Goal: Task Accomplishment & Management: Use online tool/utility

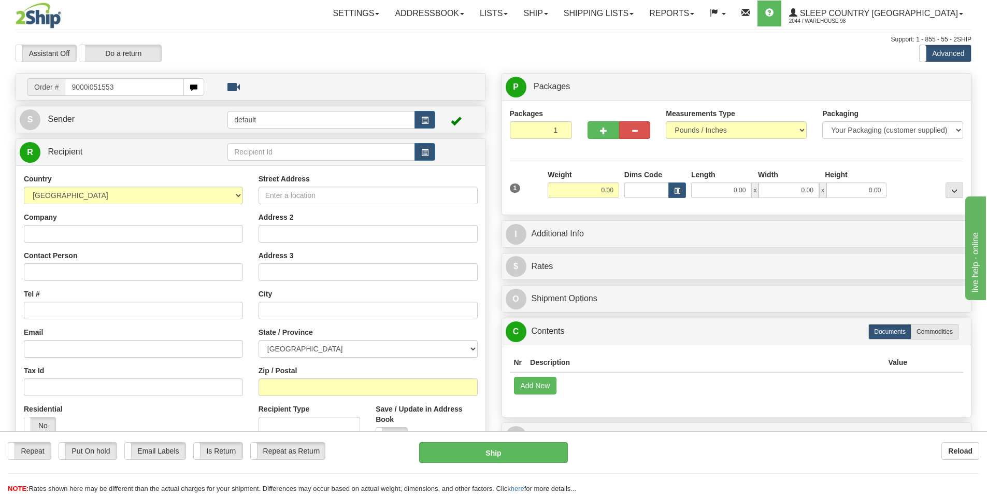
type input "9000i051553"
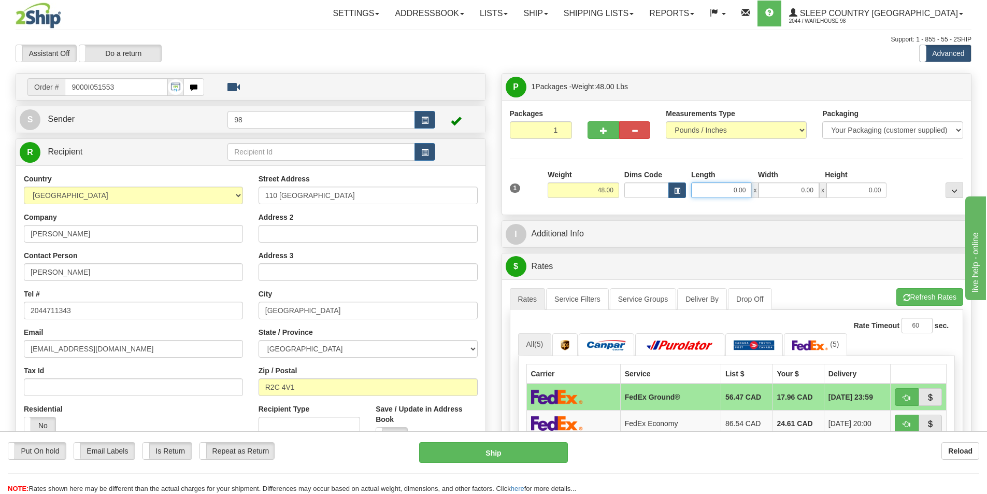
drag, startPoint x: 740, startPoint y: 187, endPoint x: 754, endPoint y: 189, distance: 13.6
click at [754, 189] on div "0.00 x 0.00 x 0.00" at bounding box center [788, 190] width 195 height 16
type input "17.00"
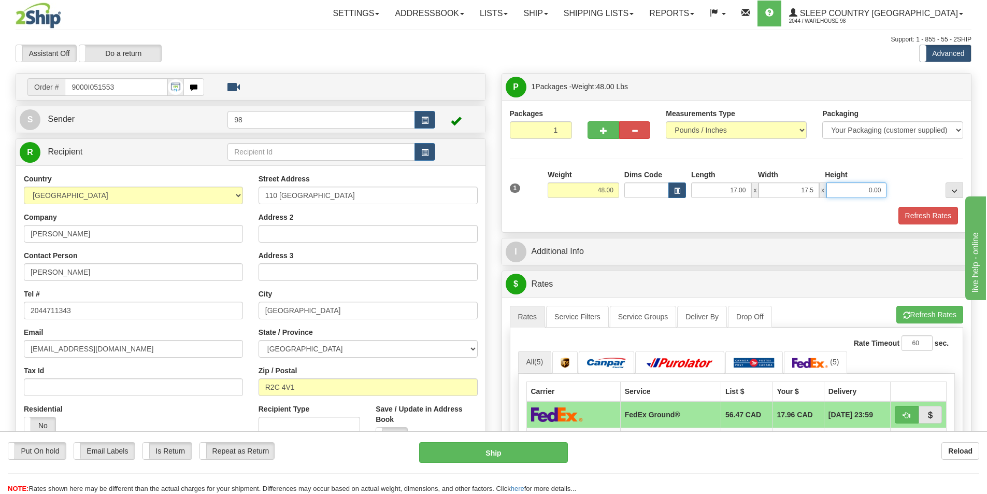
type input "17.50"
type input "41.50"
click at [943, 214] on button "Refresh Rates" at bounding box center [928, 216] width 60 height 18
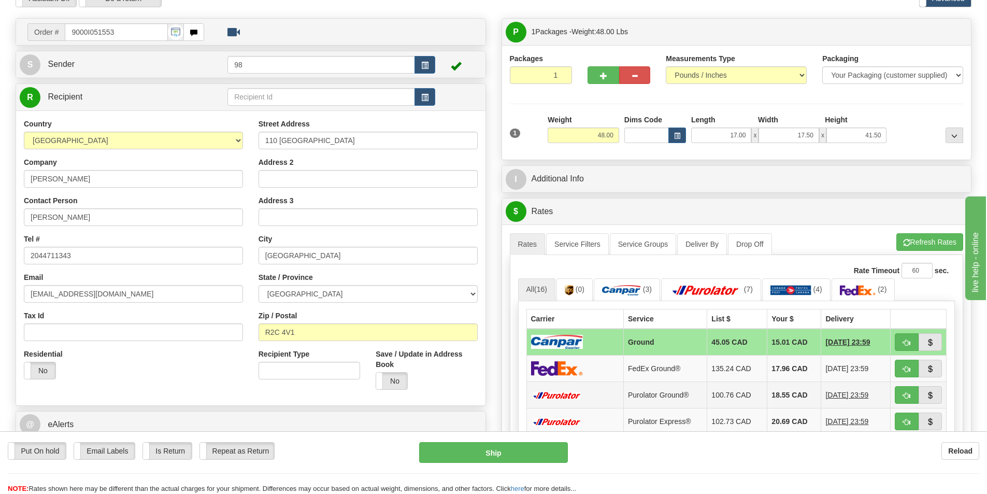
scroll to position [104, 0]
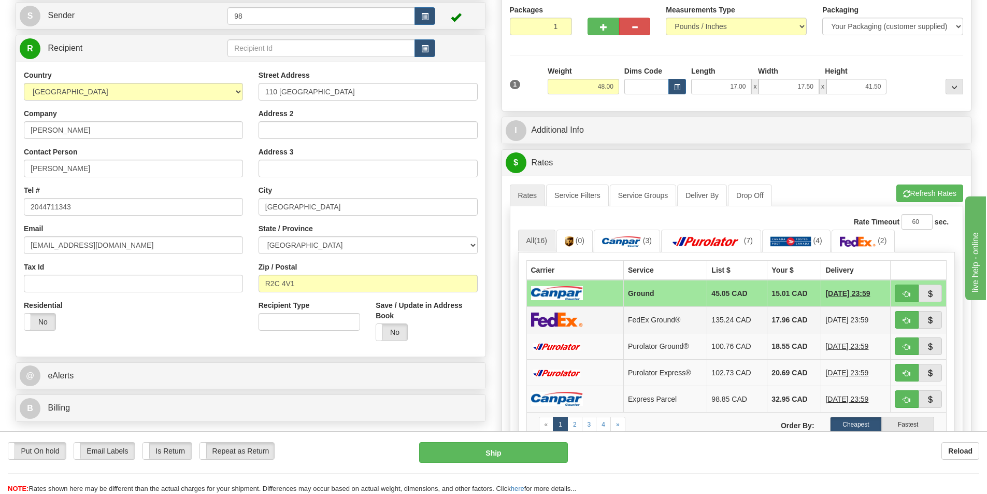
click at [684, 320] on td "FedEx Ground®" at bounding box center [664, 319] width 83 height 26
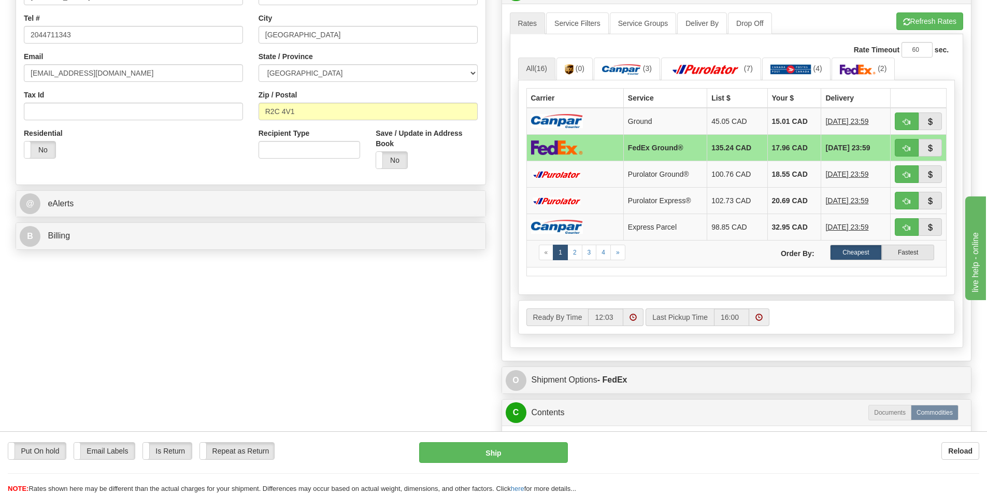
scroll to position [363, 0]
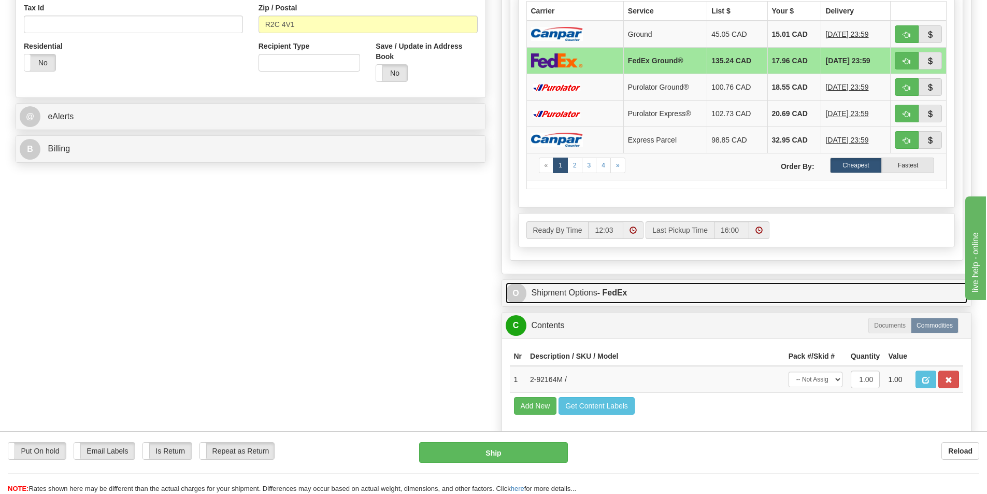
click at [617, 293] on strong "- FedEx" at bounding box center [612, 292] width 30 height 9
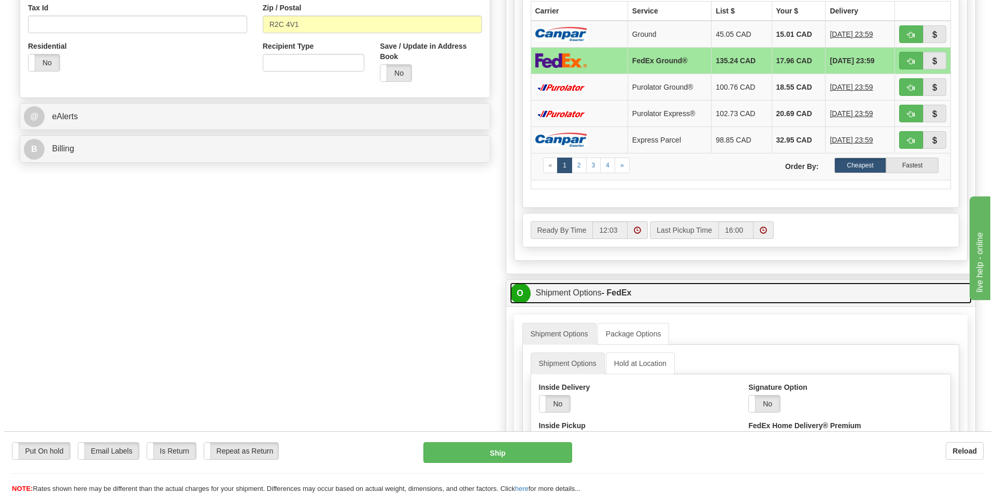
scroll to position [466, 0]
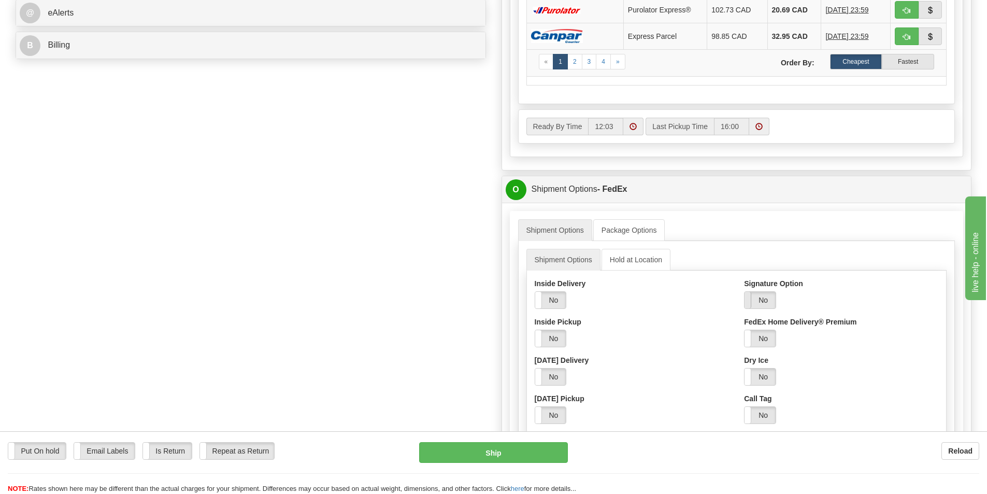
click at [750, 293] on span at bounding box center [744, 300] width 13 height 17
click at [766, 334] on select "Adult Direct Indirect No Signature Required Service Default" at bounding box center [788, 338] width 89 height 18
select select "2"
click at [744, 329] on select "Adult Direct Indirect No Signature Required Service Default" at bounding box center [788, 338] width 89 height 18
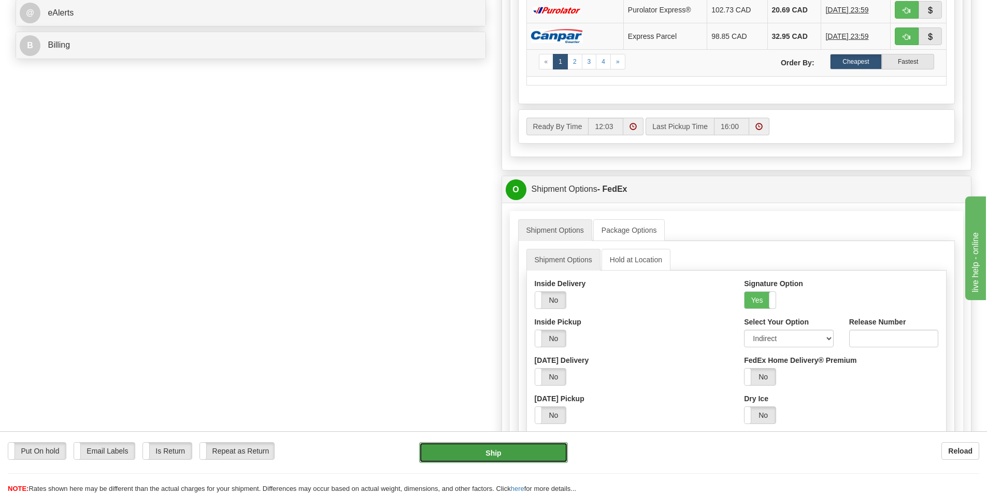
click at [541, 455] on button "Ship" at bounding box center [493, 452] width 149 height 21
type input "92"
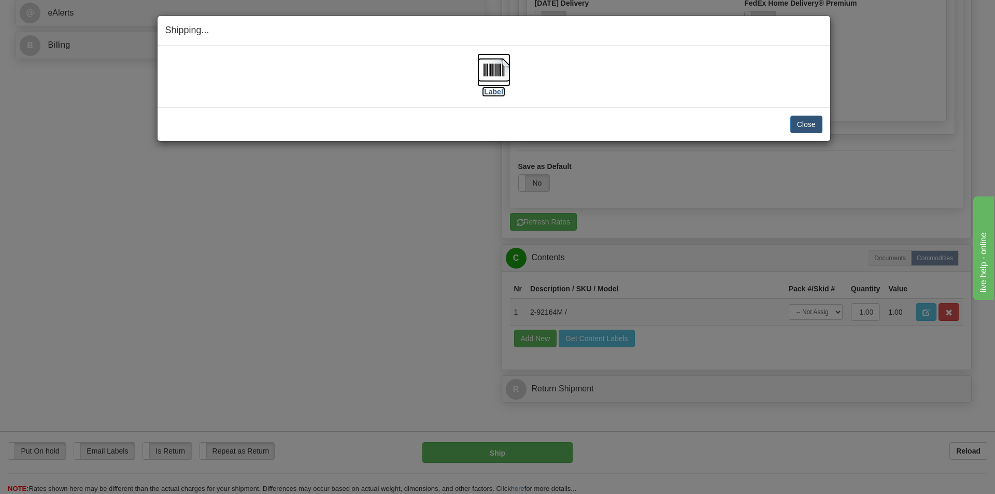
click at [490, 92] on label "[Label]" at bounding box center [494, 92] width 24 height 10
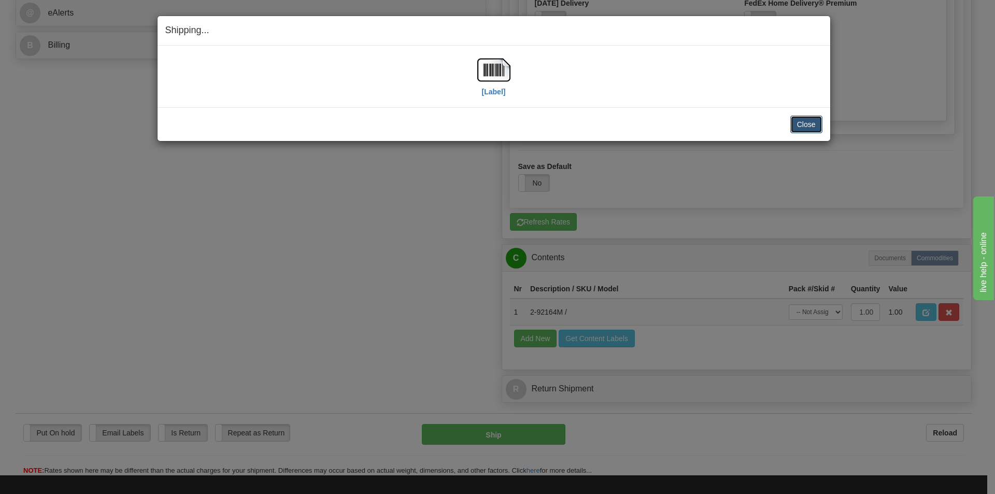
click at [811, 131] on button "Close" at bounding box center [806, 125] width 32 height 18
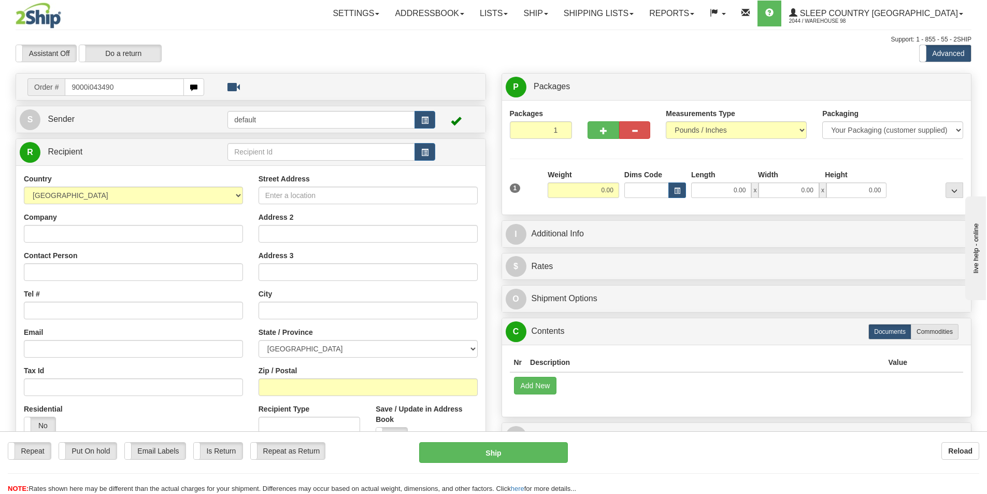
type input "9000i043490"
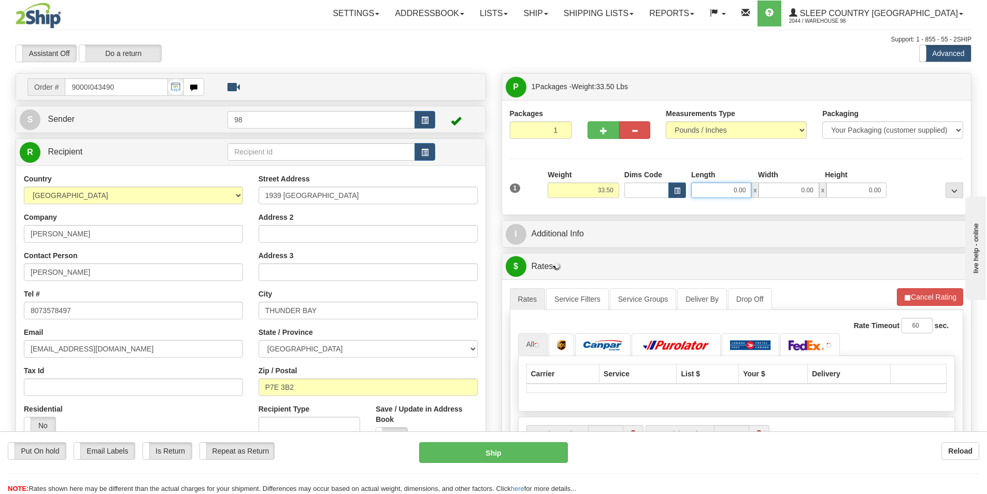
drag, startPoint x: 731, startPoint y: 189, endPoint x: 755, endPoint y: 186, distance: 24.0
click at [755, 186] on div "0.00 x 0.00 x 0.00" at bounding box center [788, 190] width 195 height 16
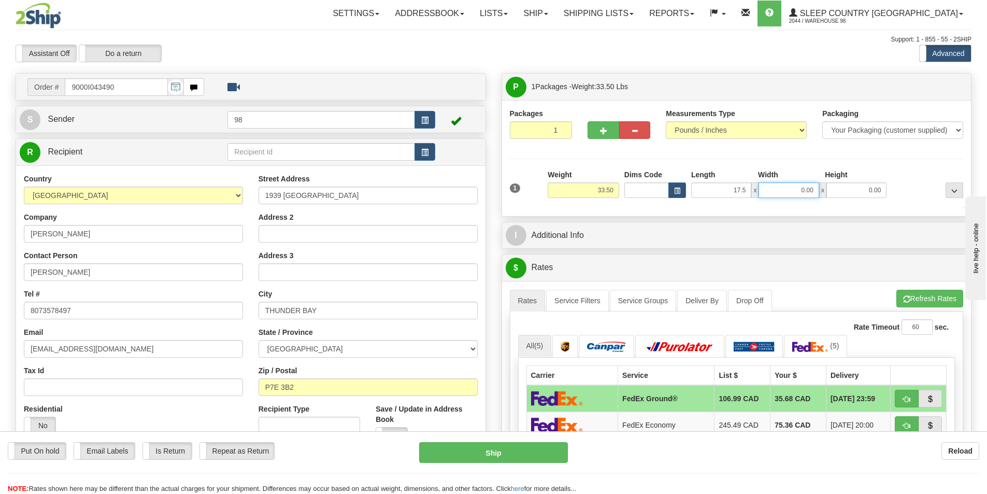
type input "17.50"
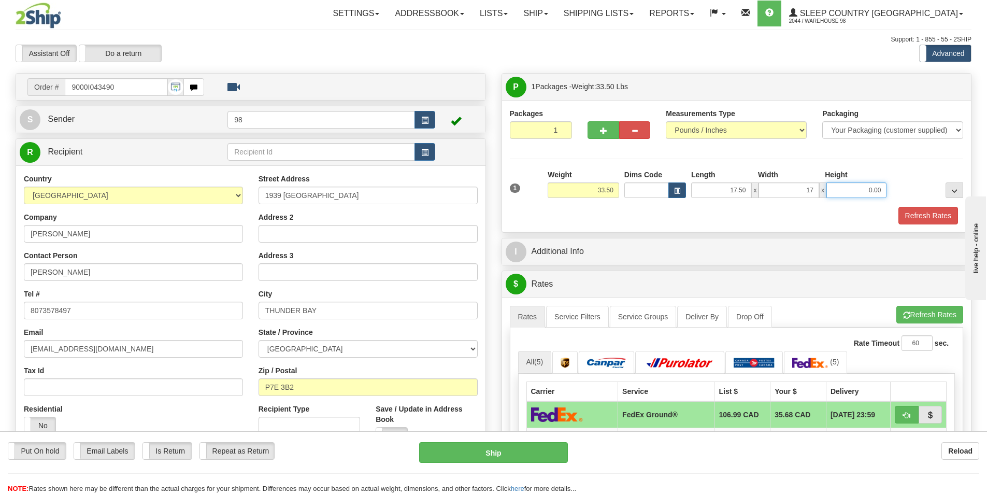
type input "17.00"
type input "41.50"
click at [918, 217] on button "Refresh Rates" at bounding box center [928, 216] width 60 height 18
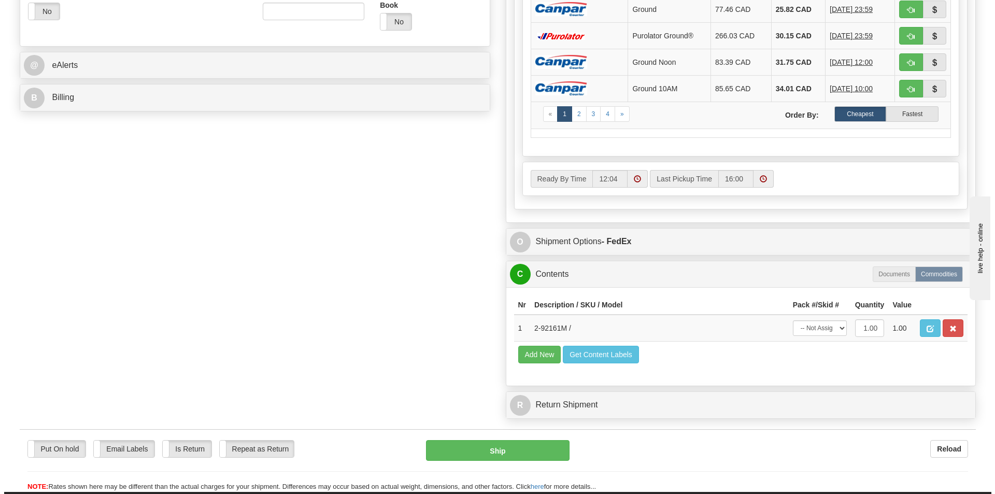
scroll to position [414, 0]
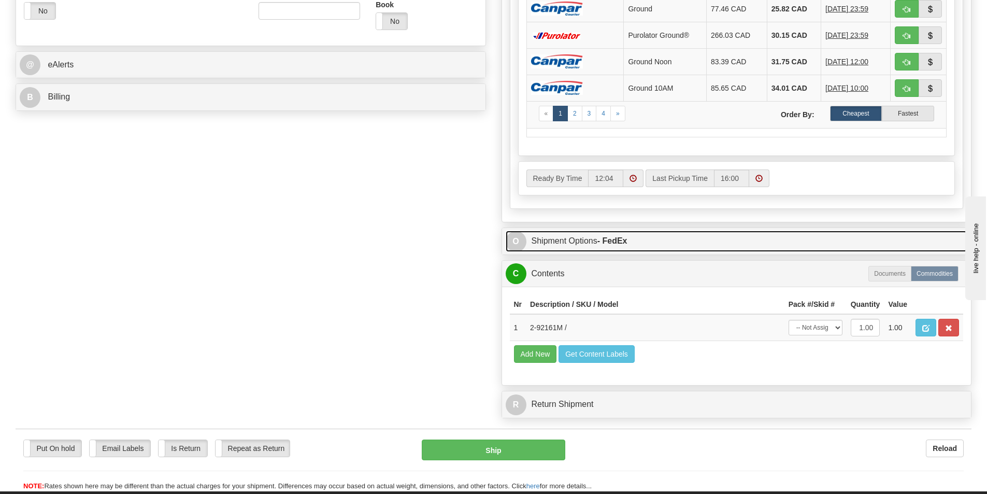
click at [601, 234] on link "O Shipment Options - FedEx" at bounding box center [737, 241] width 462 height 21
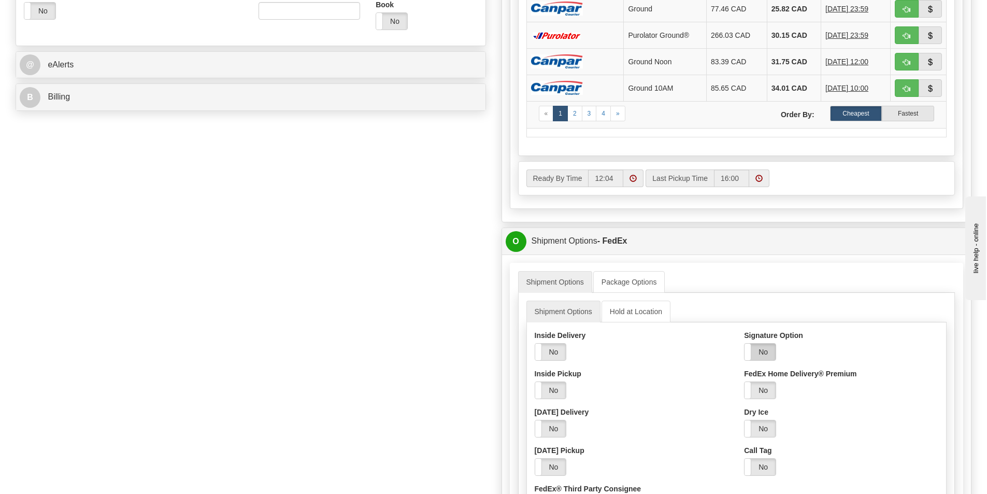
click at [757, 351] on label "No" at bounding box center [759, 351] width 31 height 17
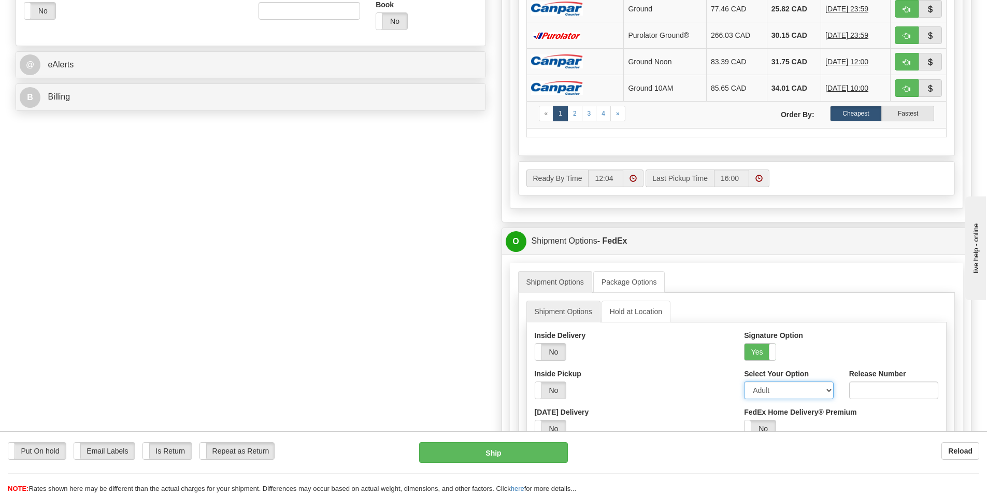
click at [755, 394] on select "Adult Direct Indirect No Signature Required Service Default" at bounding box center [788, 390] width 89 height 18
select select "2"
click at [744, 381] on select "Adult Direct Indirect No Signature Required Service Default" at bounding box center [788, 390] width 89 height 18
click at [475, 458] on button "Ship" at bounding box center [493, 452] width 149 height 21
type input "92"
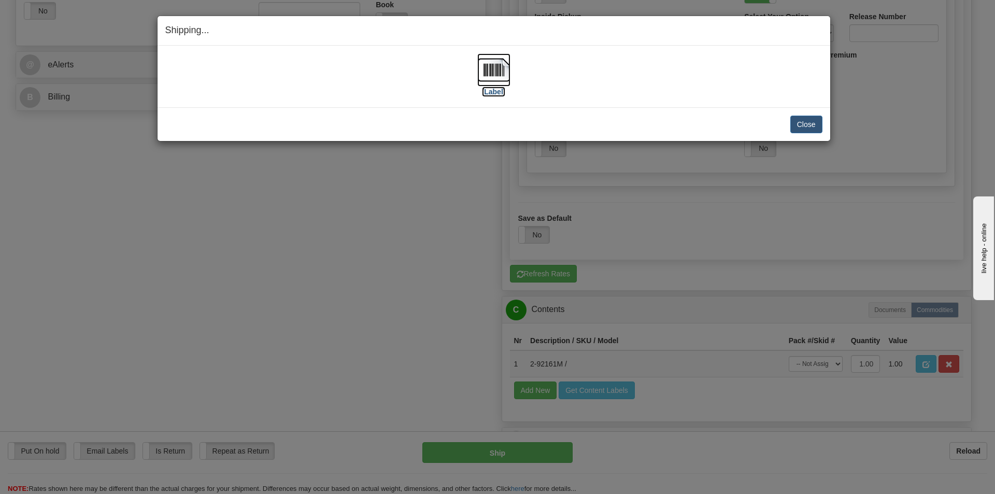
click at [495, 90] on label "[Label]" at bounding box center [494, 92] width 24 height 10
click at [796, 119] on button "Close" at bounding box center [806, 125] width 32 height 18
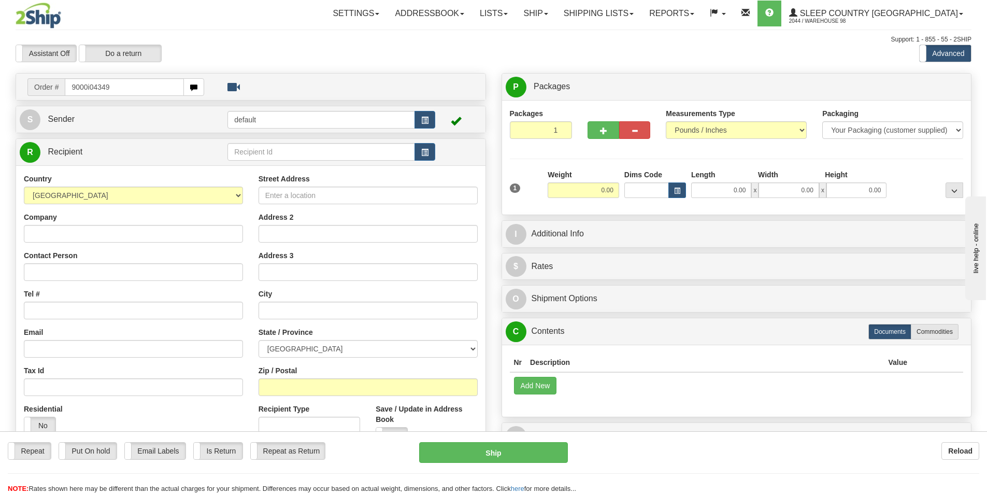
type input "9000i043494"
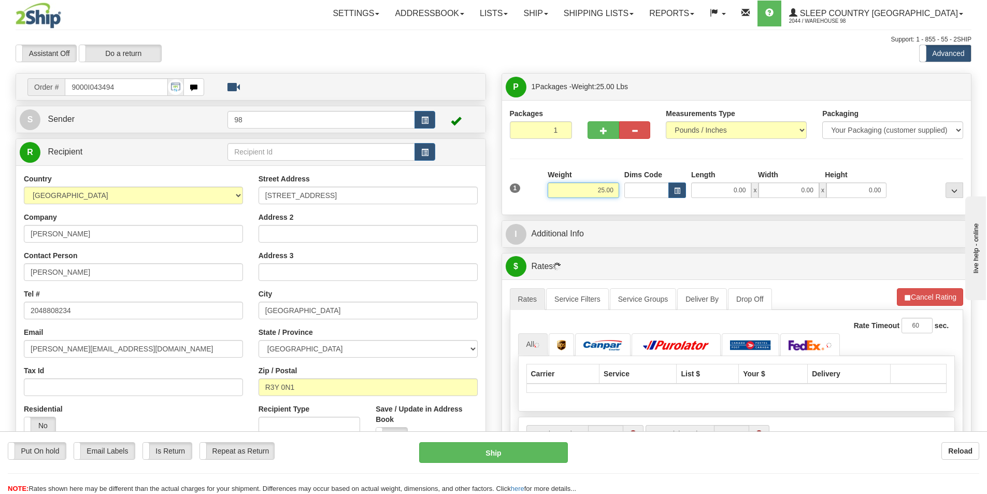
drag, startPoint x: 557, startPoint y: 190, endPoint x: 569, endPoint y: 189, distance: 12.0
click at [569, 189] on input "25.00" at bounding box center [583, 190] width 71 height 16
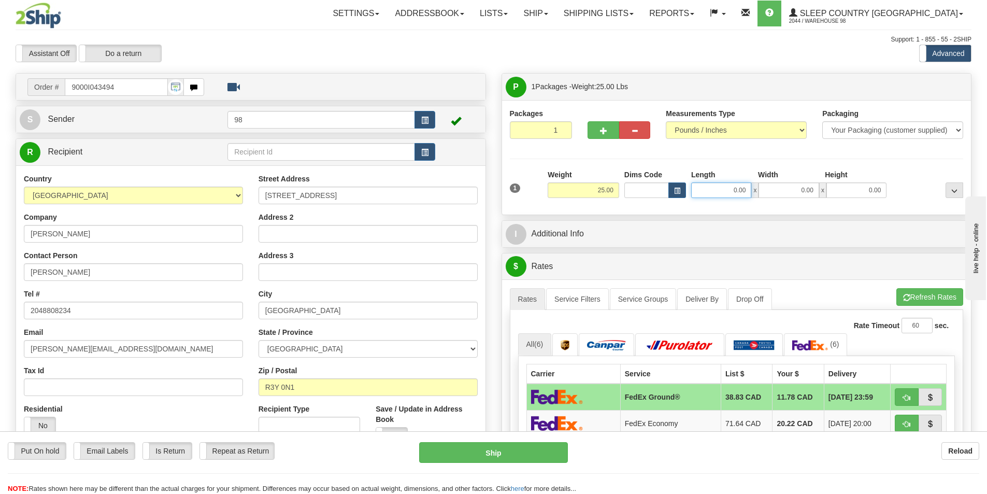
drag, startPoint x: 713, startPoint y: 184, endPoint x: 751, endPoint y: 185, distance: 37.8
click at [751, 185] on input "0.00" at bounding box center [721, 190] width 60 height 16
type input "12.50"
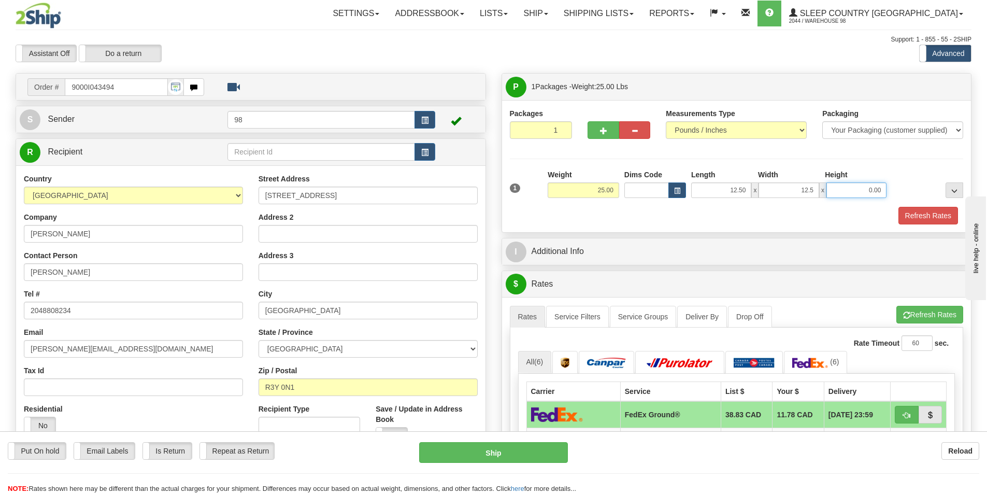
type input "12.50"
type input "40.00"
click at [926, 210] on button "Refresh Rates" at bounding box center [928, 216] width 60 height 18
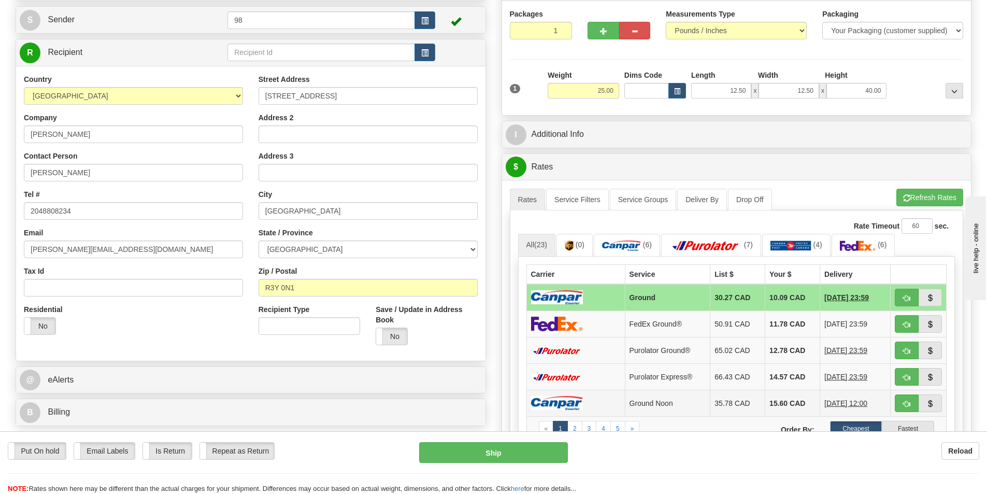
scroll to position [104, 0]
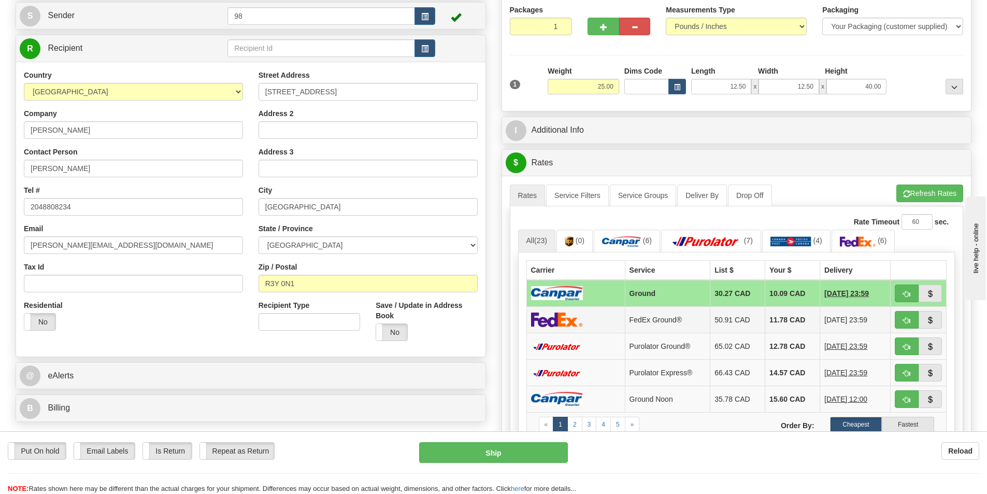
click at [643, 320] on td "FedEx Ground®" at bounding box center [667, 319] width 85 height 26
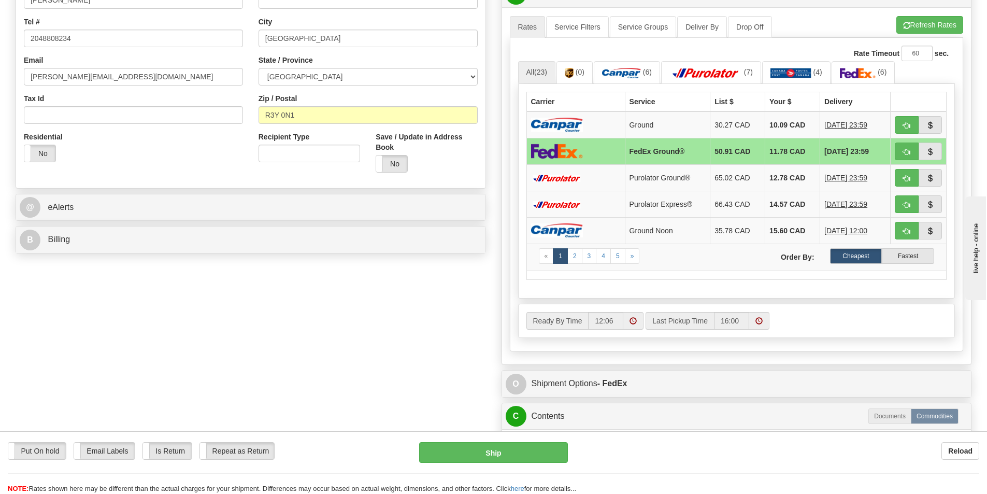
scroll to position [311, 0]
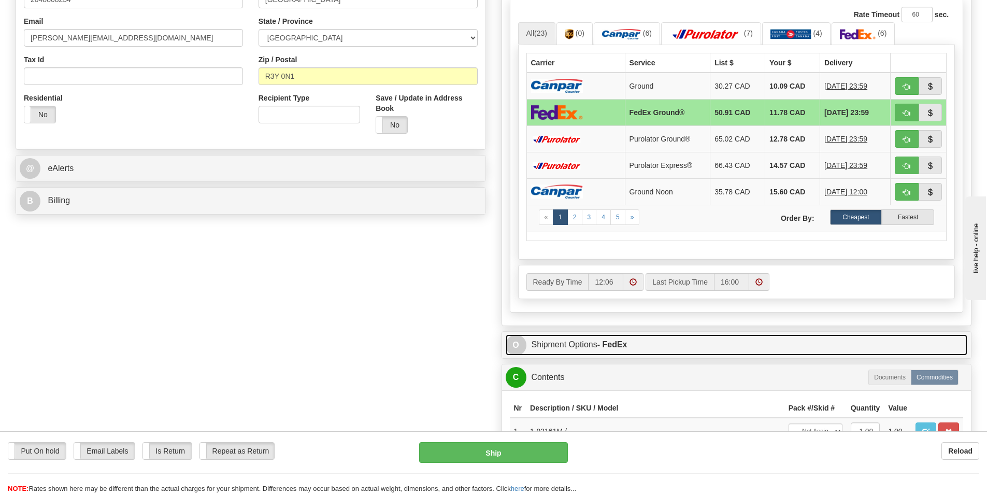
click at [622, 347] on strong "- FedEx" at bounding box center [612, 344] width 30 height 9
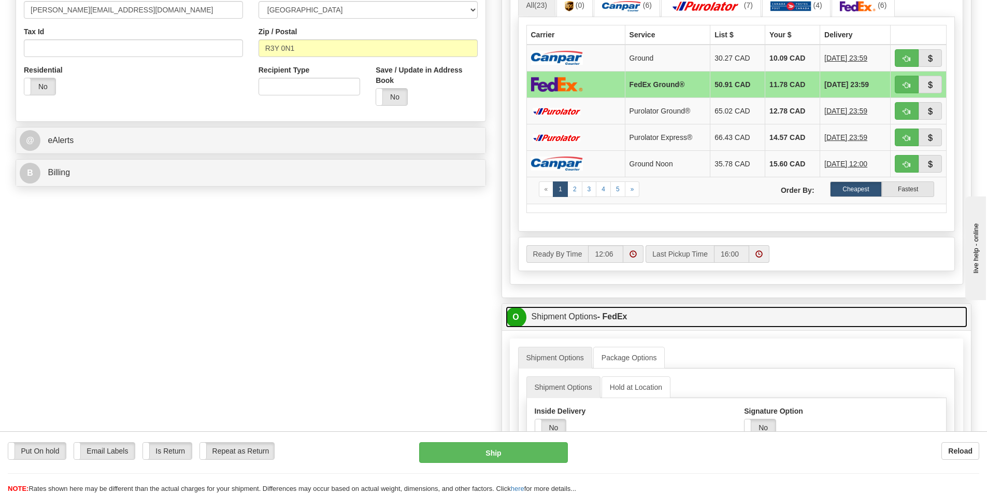
scroll to position [363, 0]
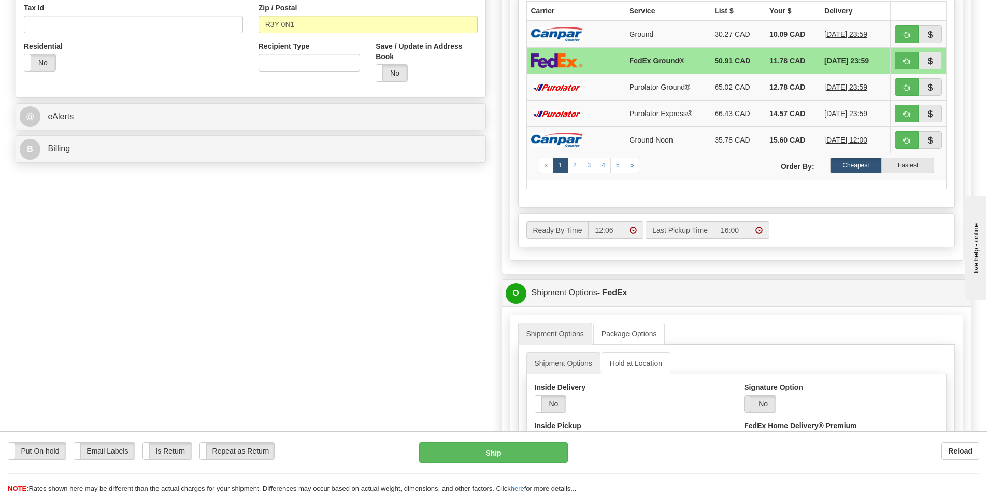
click at [746, 405] on span at bounding box center [744, 403] width 13 height 17
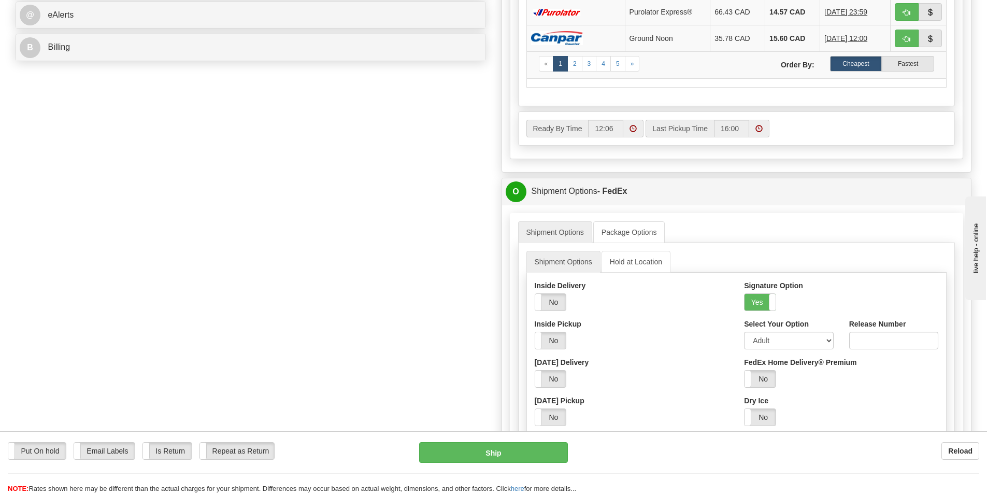
scroll to position [466, 0]
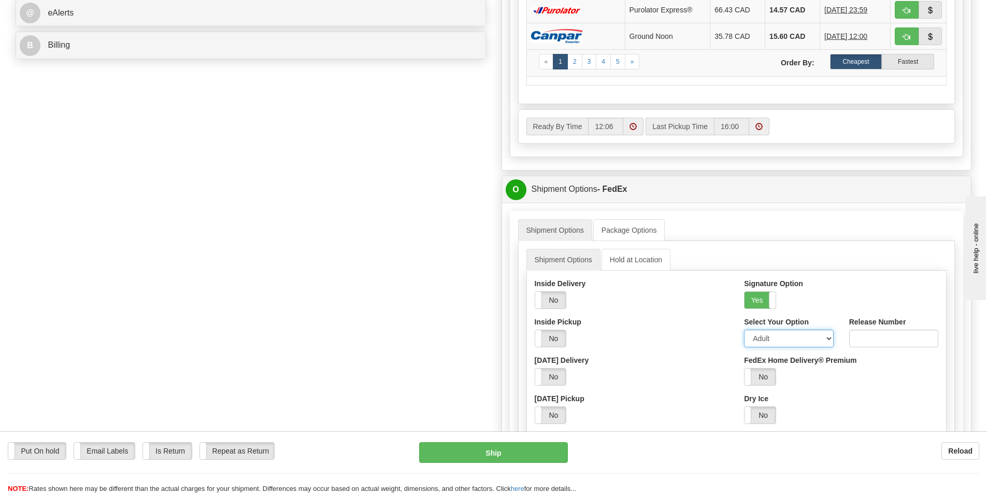
click at [771, 336] on select "Adult Direct Indirect No Signature Required Service Default" at bounding box center [788, 338] width 89 height 18
select select "2"
click at [744, 329] on select "Adult Direct Indirect No Signature Required Service Default" at bounding box center [788, 338] width 89 height 18
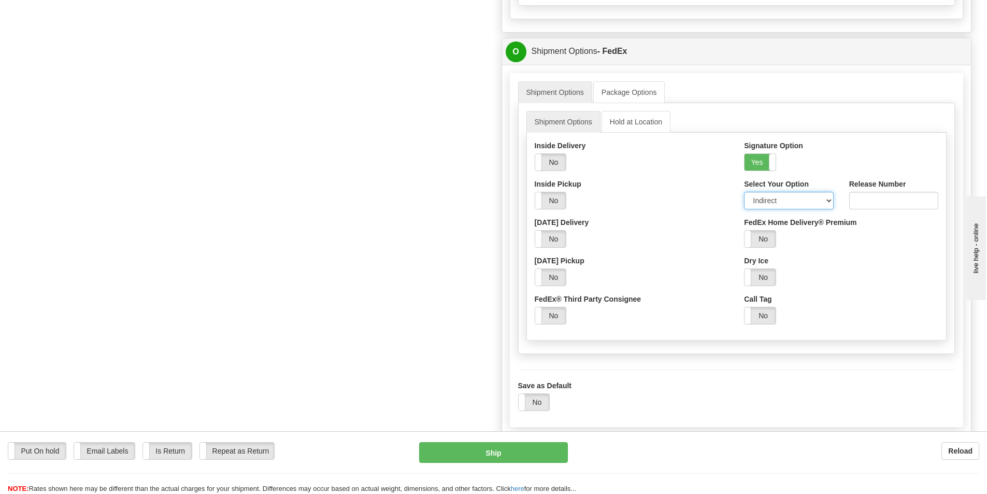
scroll to position [673, 0]
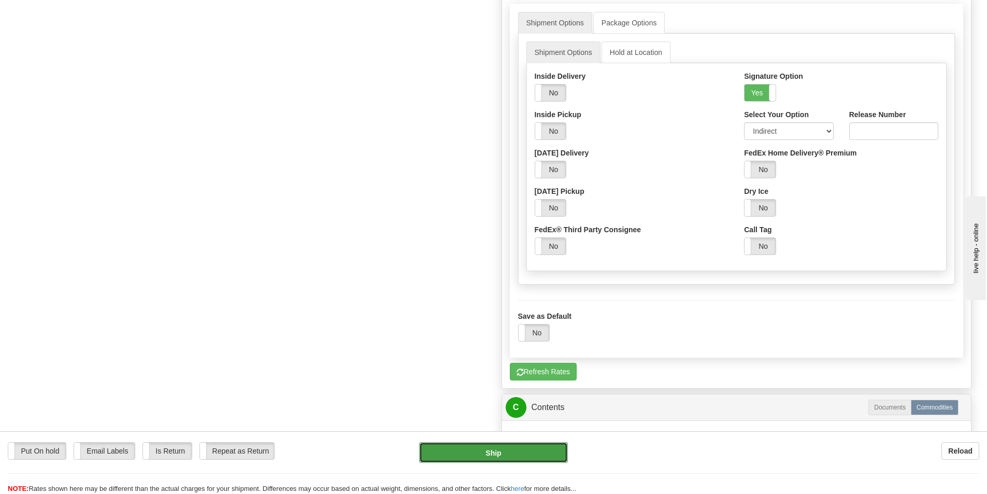
click at [493, 450] on button "Ship" at bounding box center [493, 452] width 149 height 21
type input "92"
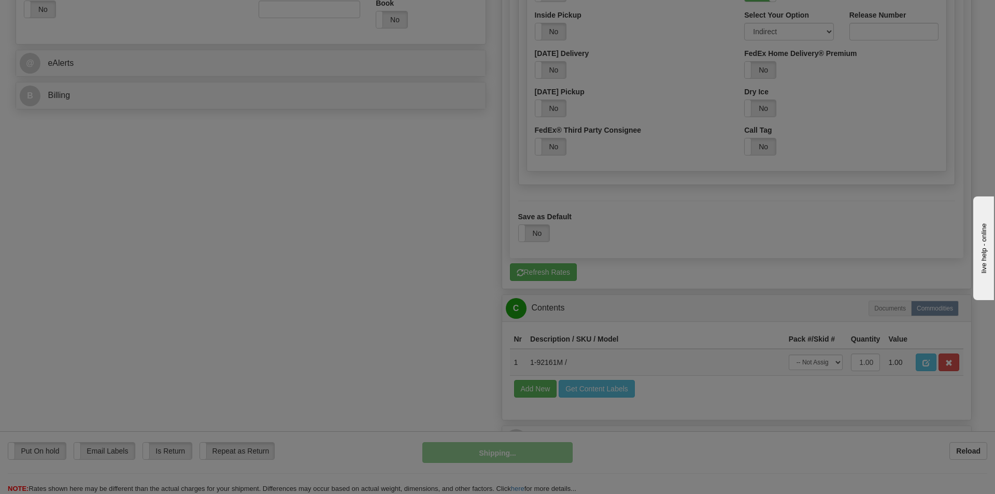
scroll to position [317, 0]
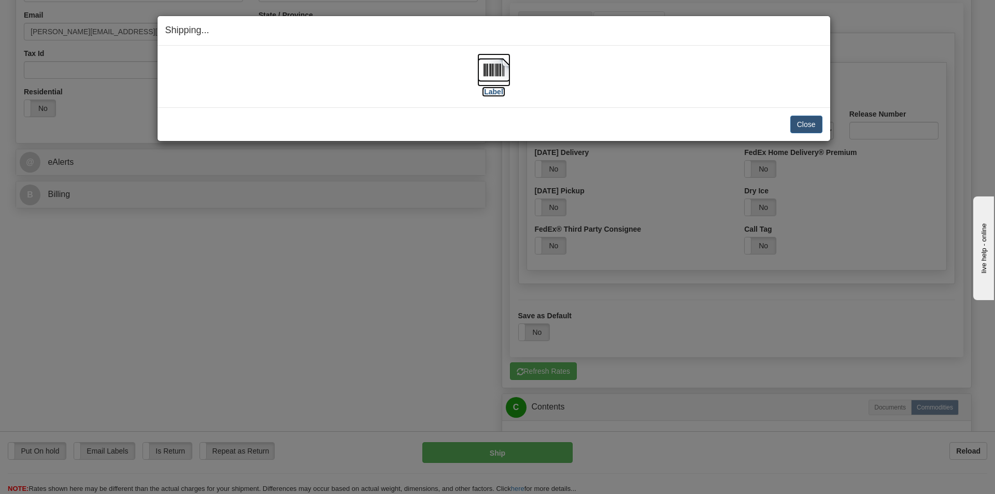
click at [487, 91] on label "[Label]" at bounding box center [494, 92] width 24 height 10
click at [801, 122] on button "Close" at bounding box center [806, 125] width 32 height 18
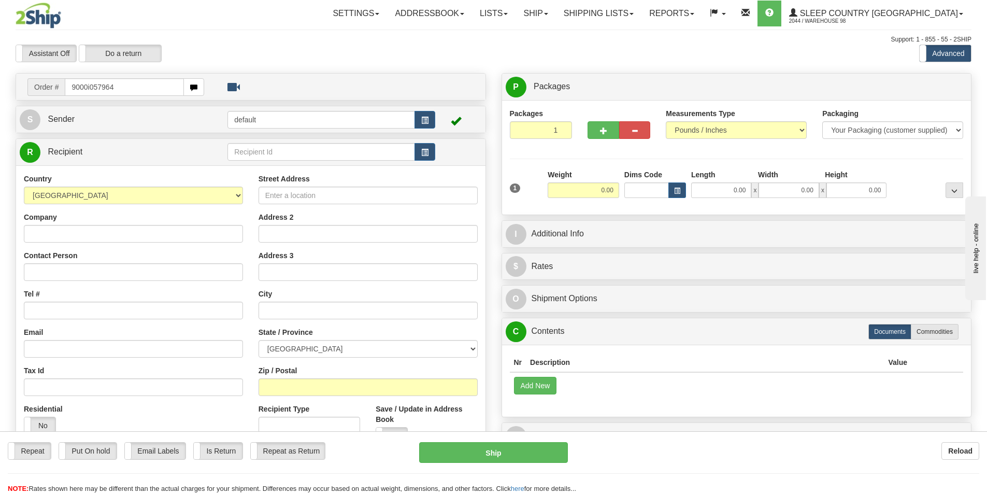
type input "9000i057964"
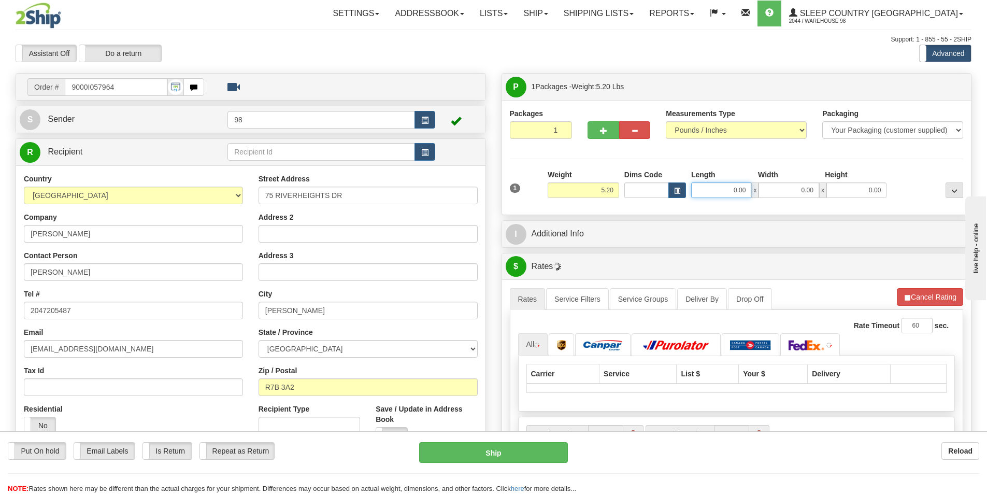
drag, startPoint x: 728, startPoint y: 190, endPoint x: 759, endPoint y: 190, distance: 31.1
click at [759, 190] on div "0.00 x 0.00 x 0.00" at bounding box center [788, 190] width 195 height 16
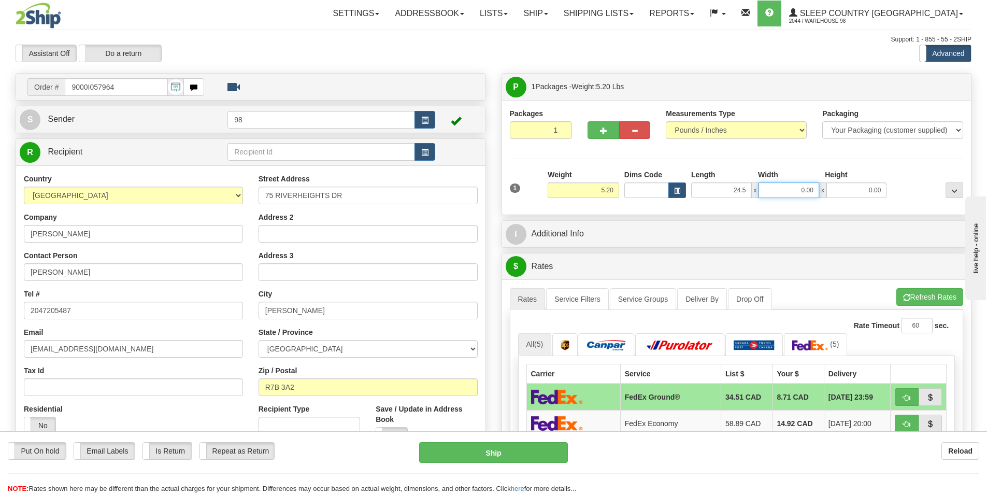
type input "24.50"
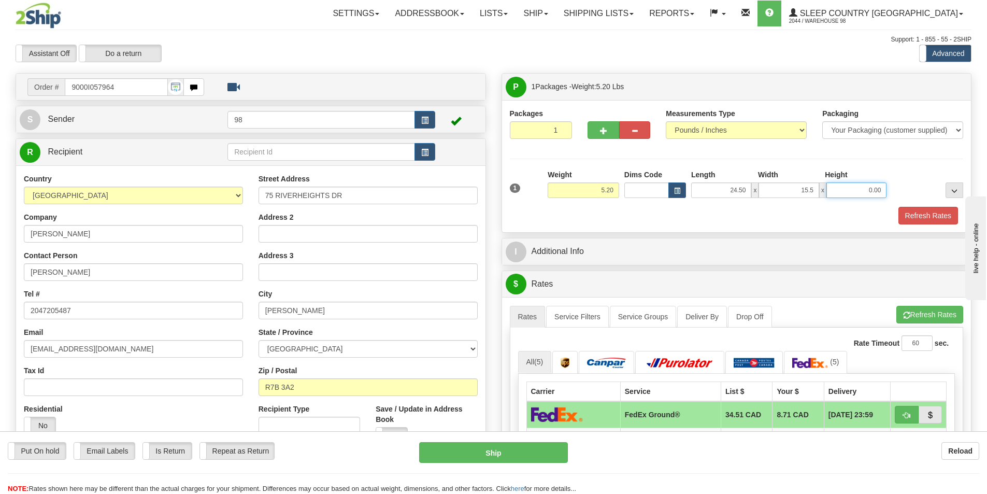
type input "15.50"
type input "7.00"
click at [922, 216] on button "Refresh Rates" at bounding box center [928, 216] width 60 height 18
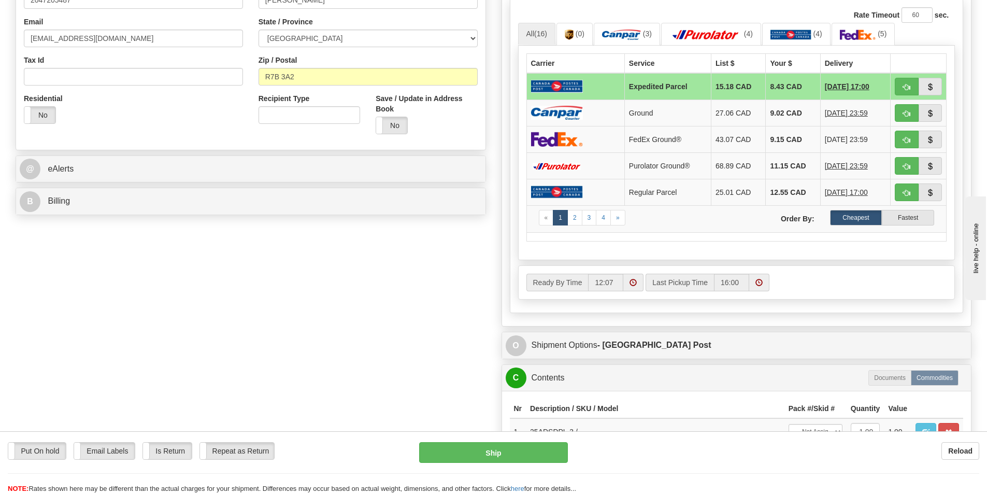
scroll to position [311, 0]
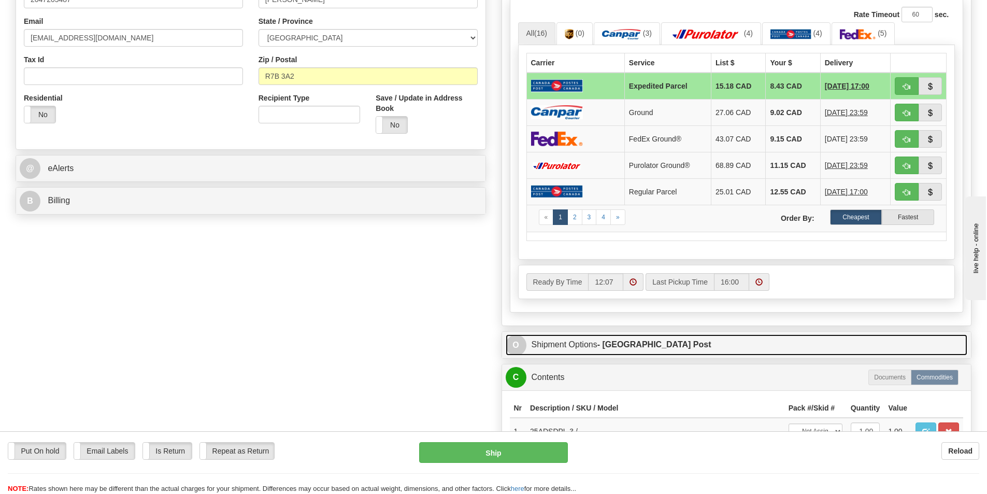
click at [606, 350] on link "O Shipment Options - Canada Post" at bounding box center [737, 344] width 462 height 21
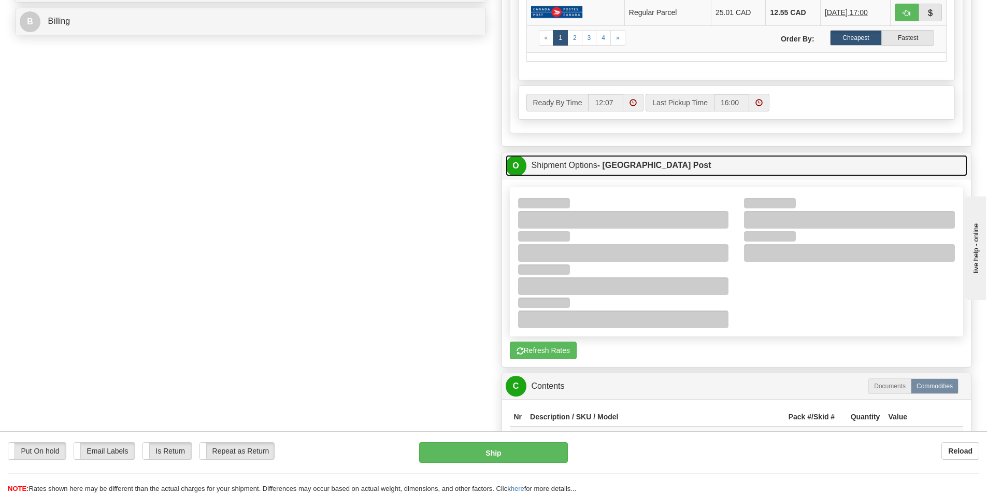
scroll to position [466, 0]
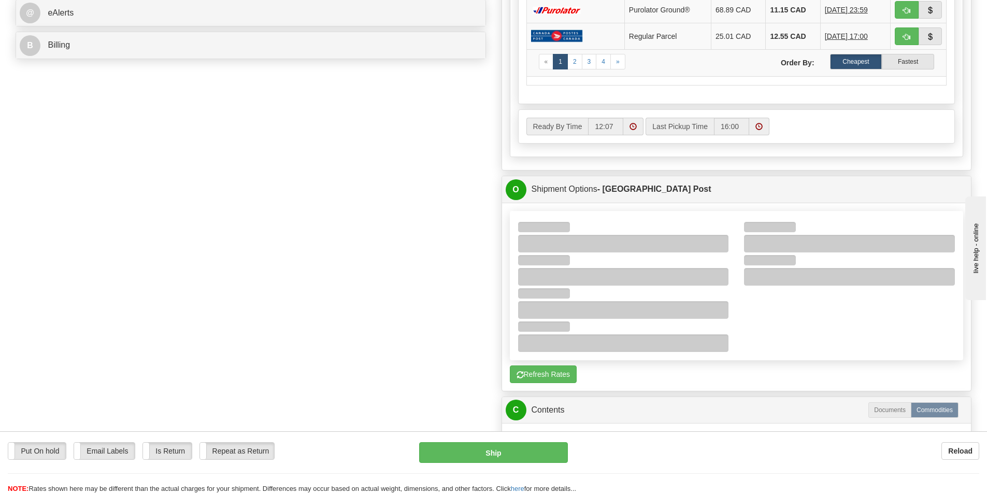
click at [769, 339] on div at bounding box center [736, 285] width 453 height 133
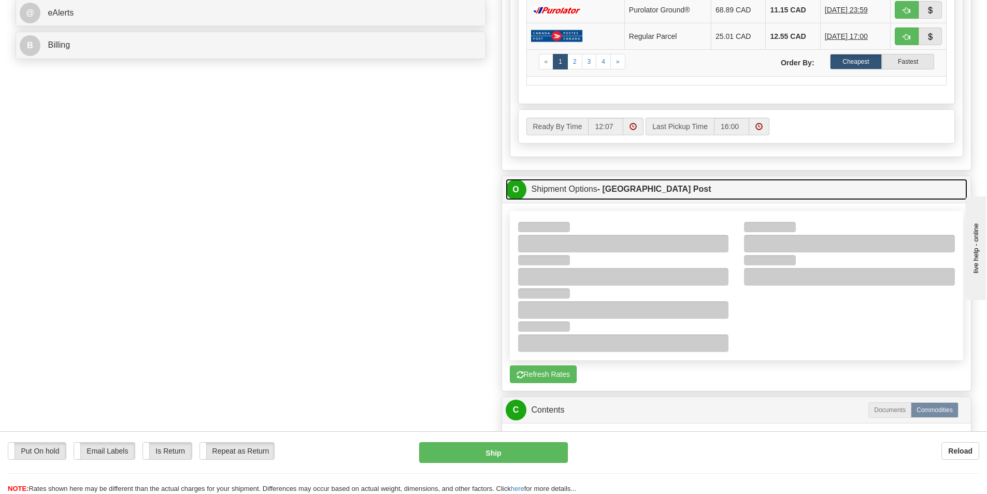
click at [608, 186] on strong "- Canada Post" at bounding box center [654, 188] width 114 height 9
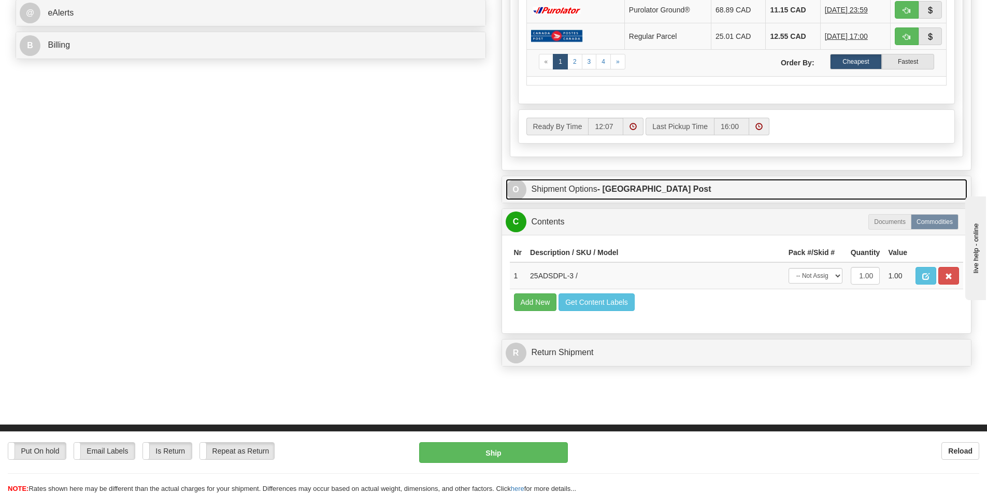
click at [608, 186] on strong "- Canada Post" at bounding box center [654, 188] width 114 height 9
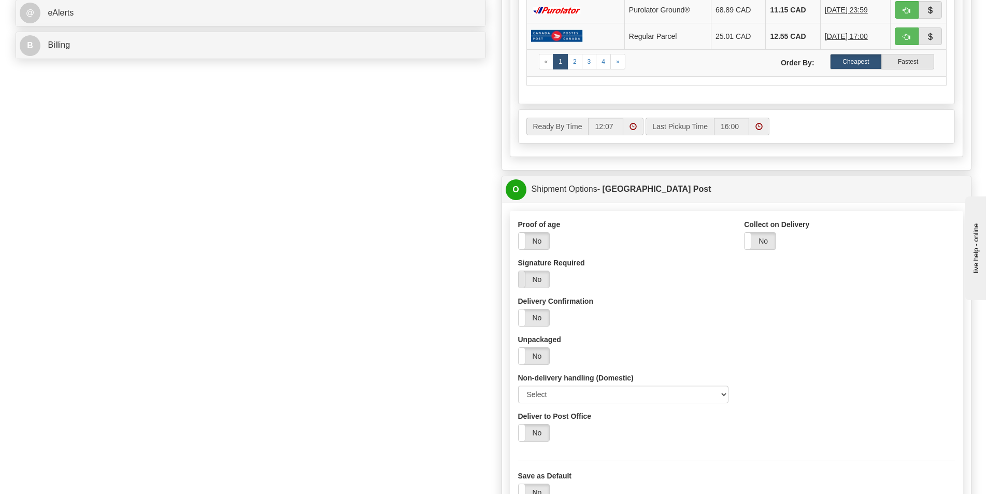
click at [523, 282] on span at bounding box center [518, 279] width 13 height 17
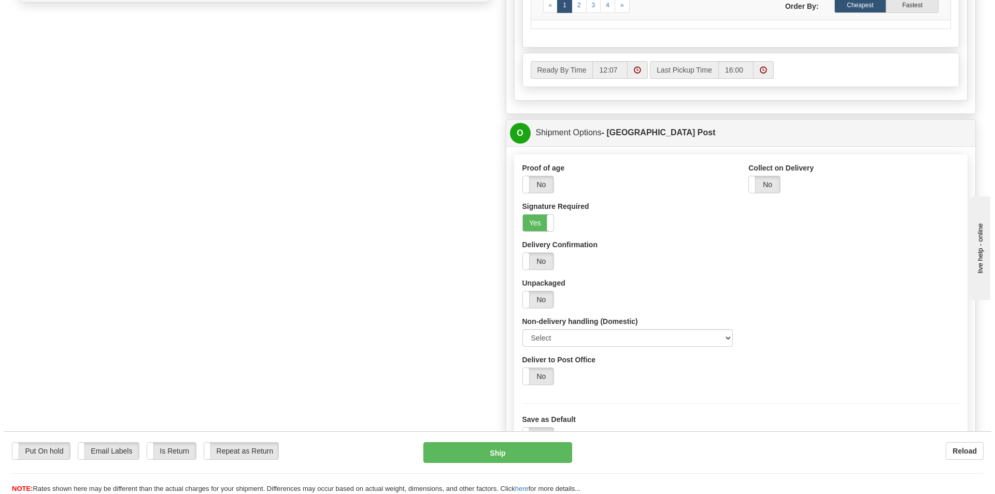
scroll to position [570, 0]
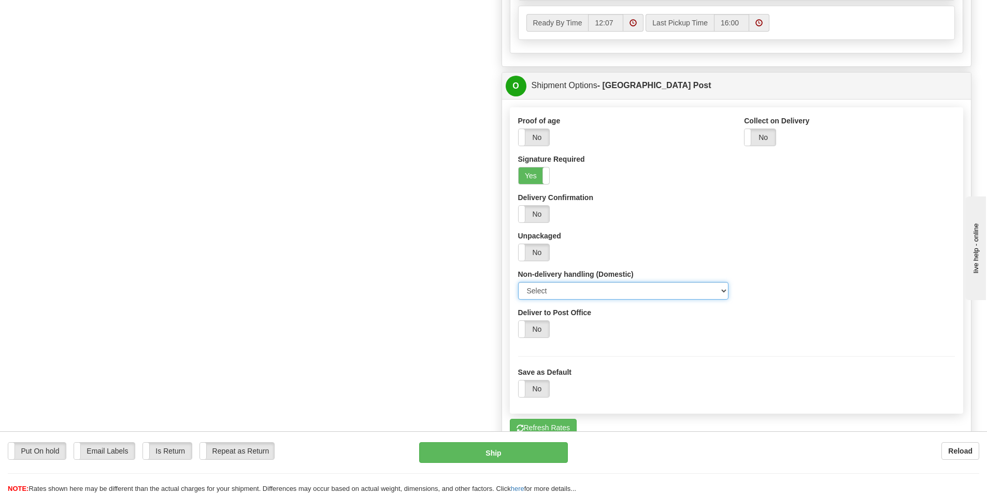
click at [639, 290] on select "Select Card for Pickup Do Not Safe Drop Leave At Door" at bounding box center [623, 291] width 211 height 18
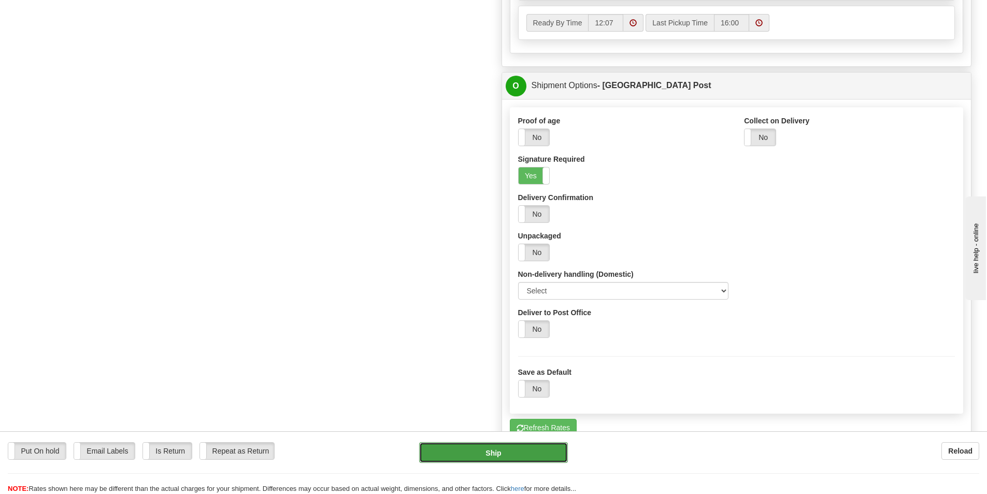
click at [487, 455] on button "Ship" at bounding box center [493, 452] width 149 height 21
type input "DOM.EP"
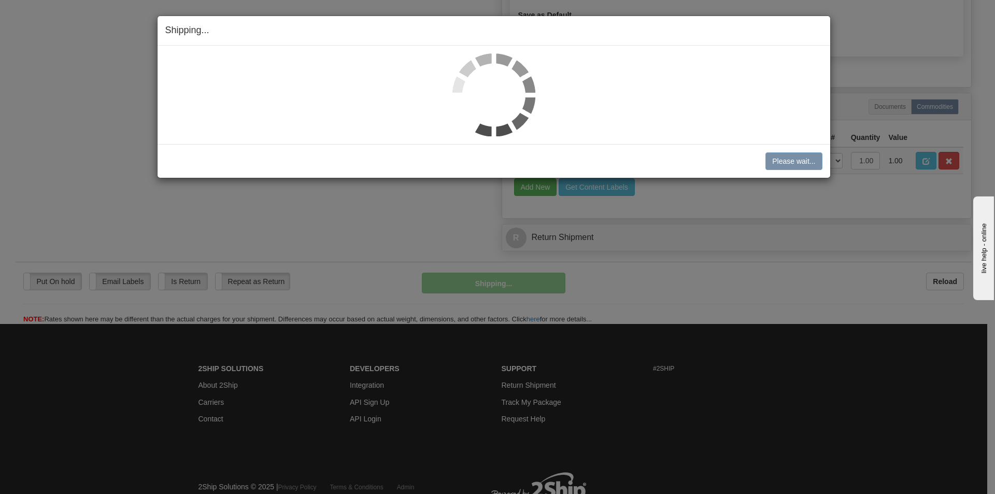
scroll to position [563, 0]
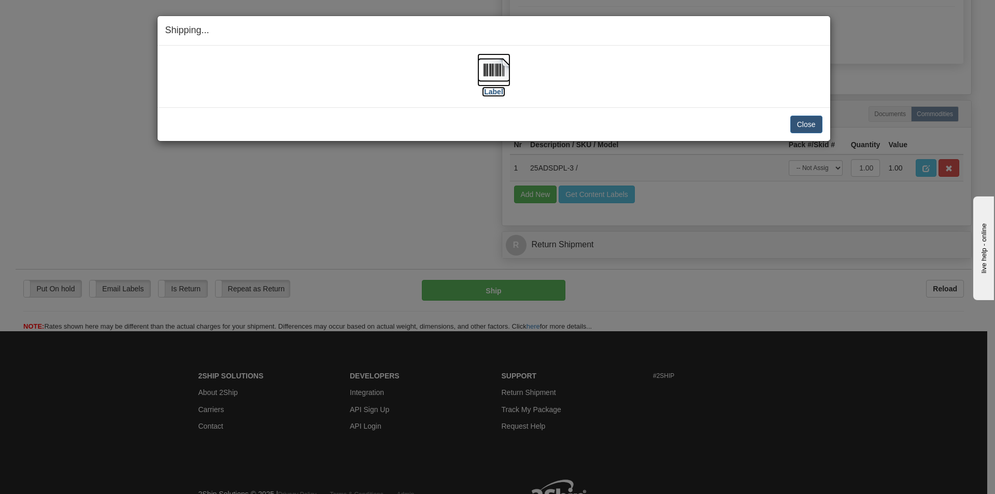
click at [493, 93] on label "[Label]" at bounding box center [494, 92] width 24 height 10
click at [805, 120] on button "Close" at bounding box center [806, 125] width 32 height 18
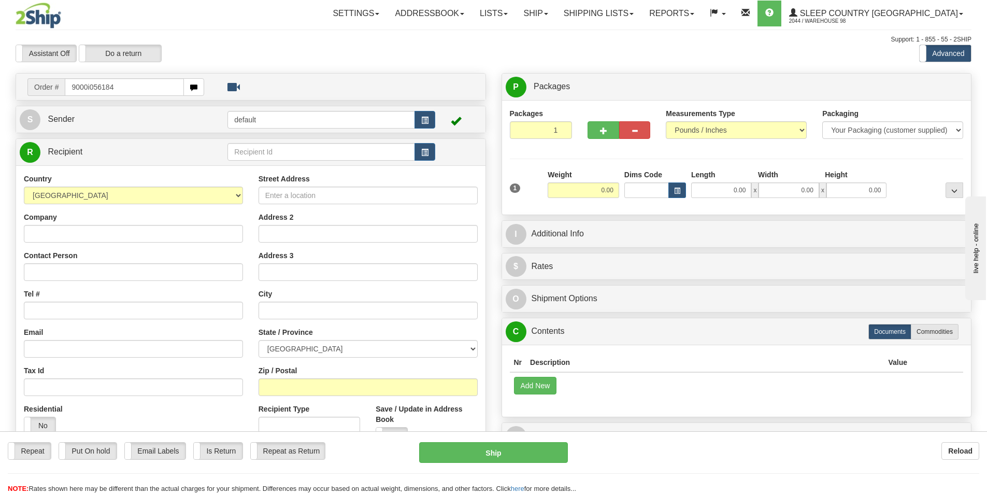
type input "9000i056184"
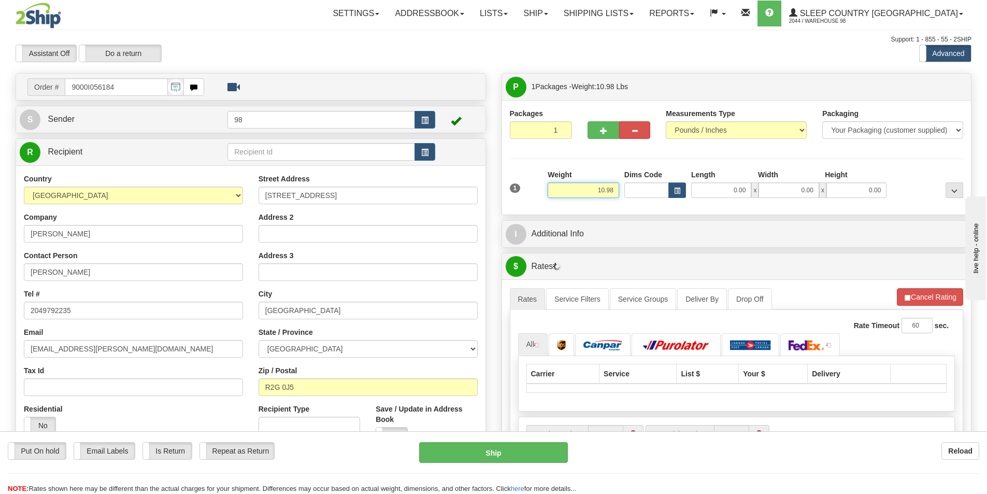
drag, startPoint x: 593, startPoint y: 189, endPoint x: 628, endPoint y: 194, distance: 35.1
click at [628, 194] on div "1 Weight 10.98 Dims Code x x" at bounding box center [736, 187] width 459 height 37
type input "11.00"
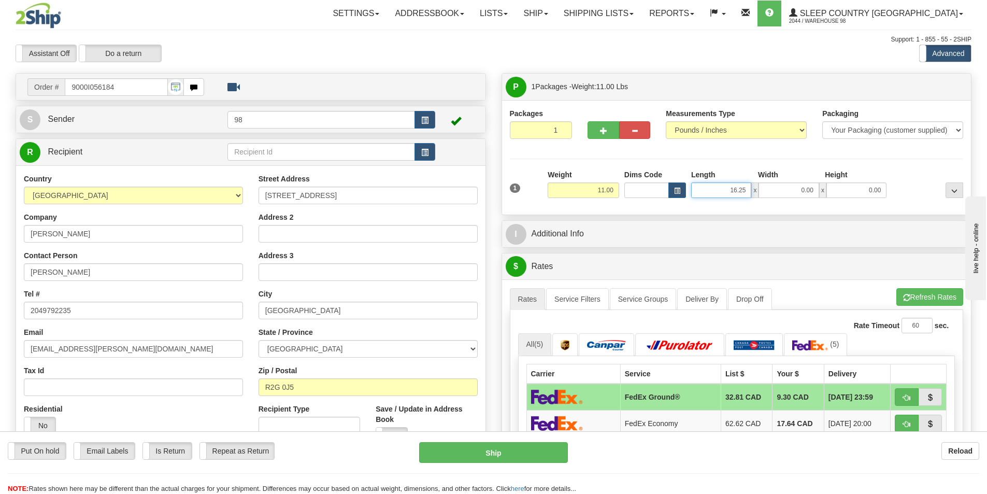
type input "16.25"
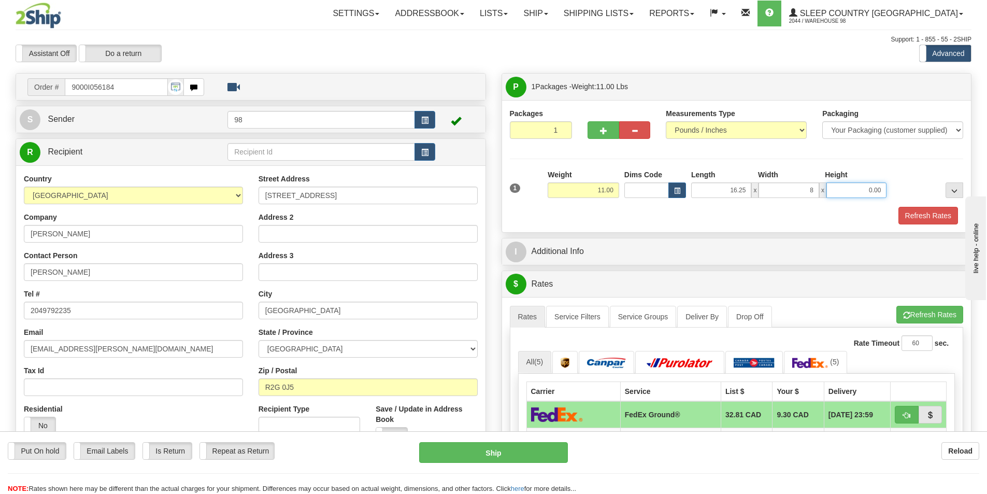
type input "8.00"
type input "16.25"
click at [918, 217] on button "Refresh Rates" at bounding box center [928, 216] width 60 height 18
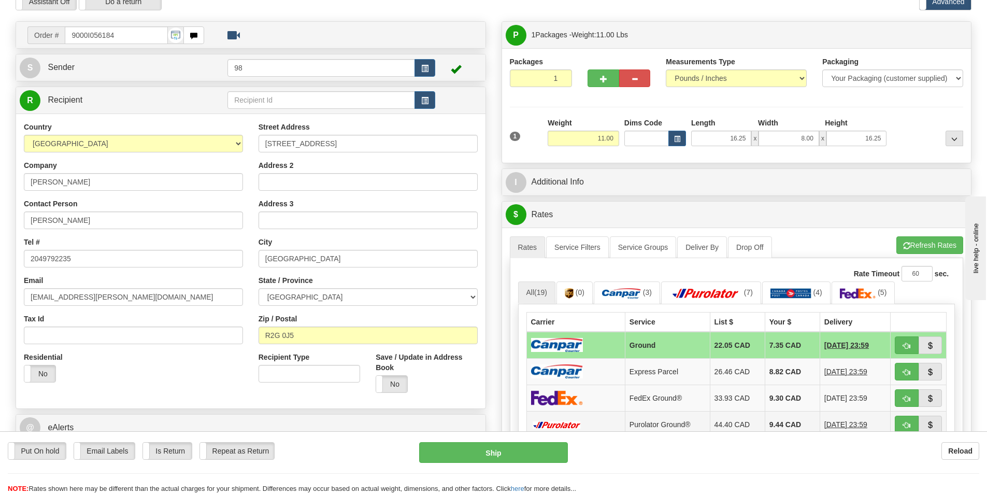
scroll to position [104, 0]
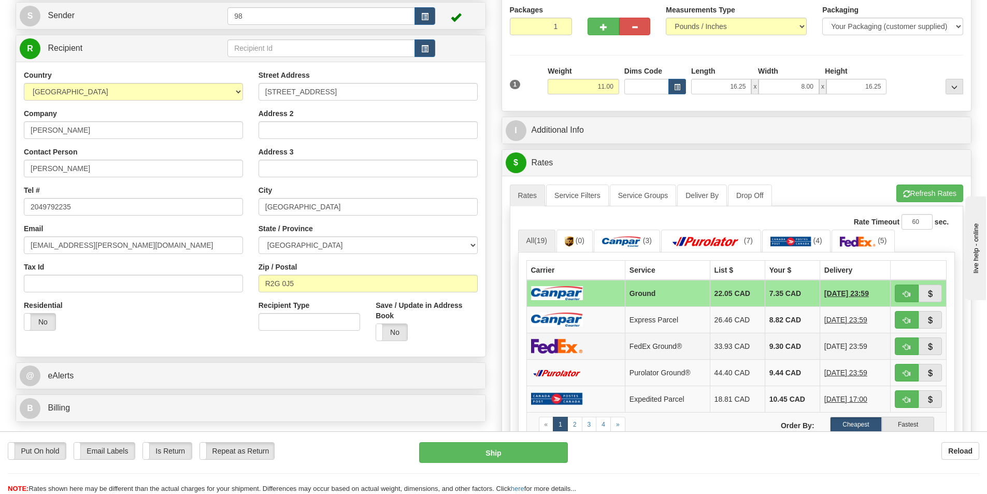
click at [603, 344] on td at bounding box center [575, 346] width 98 height 26
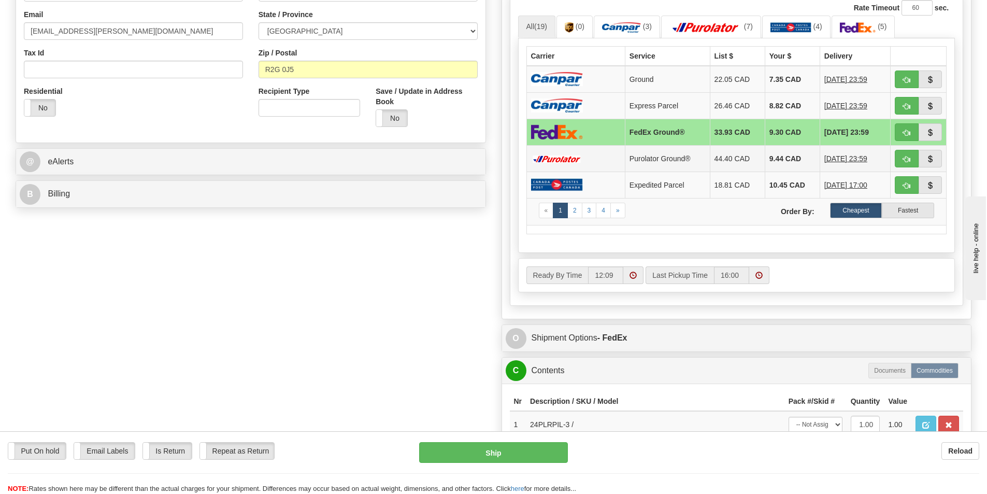
scroll to position [363, 0]
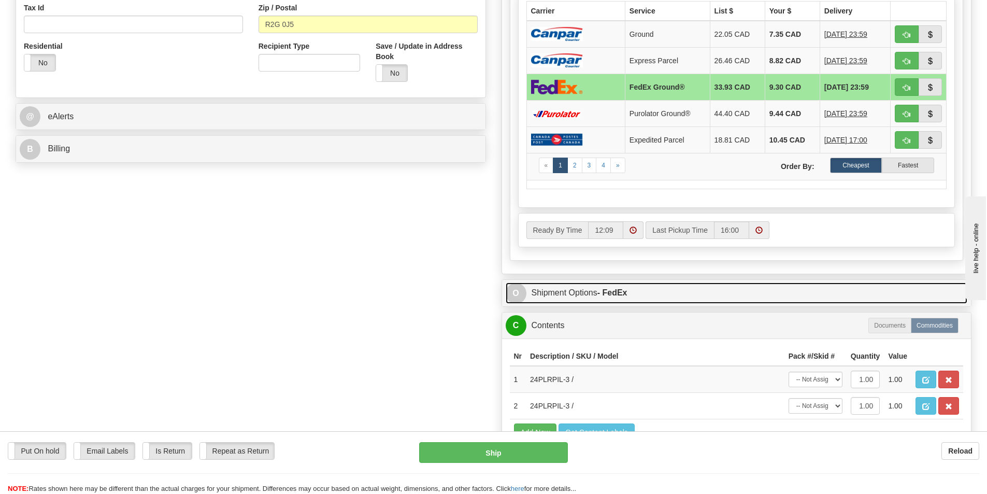
click at [582, 293] on link "O Shipment Options - FedEx" at bounding box center [737, 292] width 462 height 21
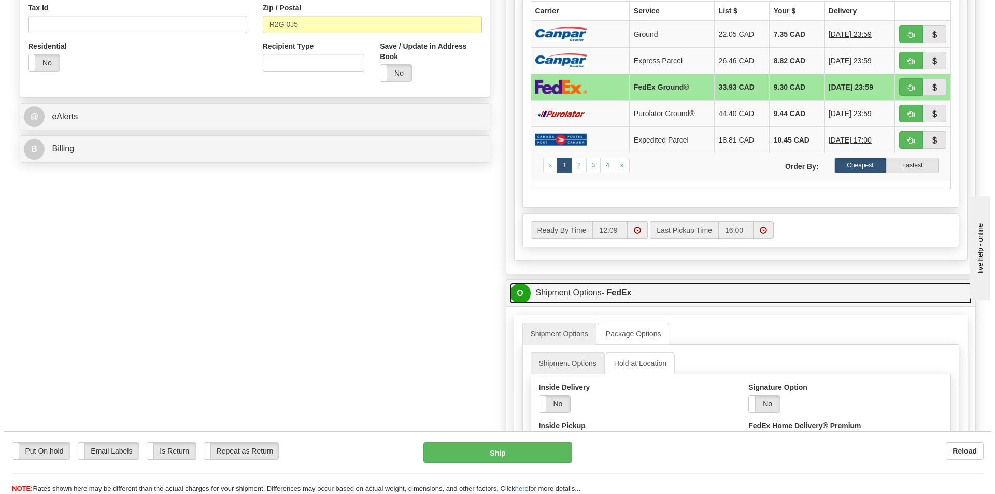
scroll to position [466, 0]
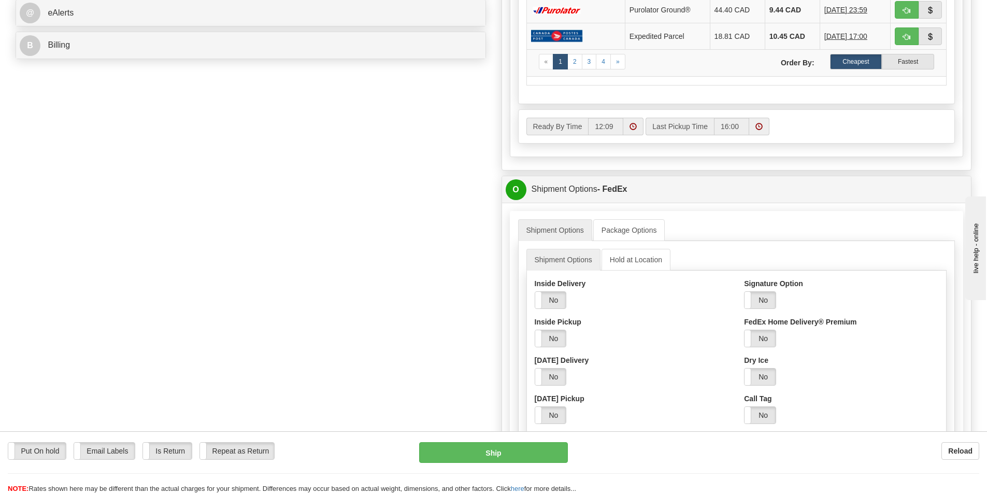
drag, startPoint x: 751, startPoint y: 297, endPoint x: 750, endPoint y: 306, distance: 8.9
click at [750, 297] on span at bounding box center [744, 300] width 13 height 17
click at [773, 341] on select "Adult Direct Indirect No Signature Required Service Default" at bounding box center [788, 338] width 89 height 18
select select "2"
click at [744, 329] on select "Adult Direct Indirect No Signature Required Service Default" at bounding box center [788, 338] width 89 height 18
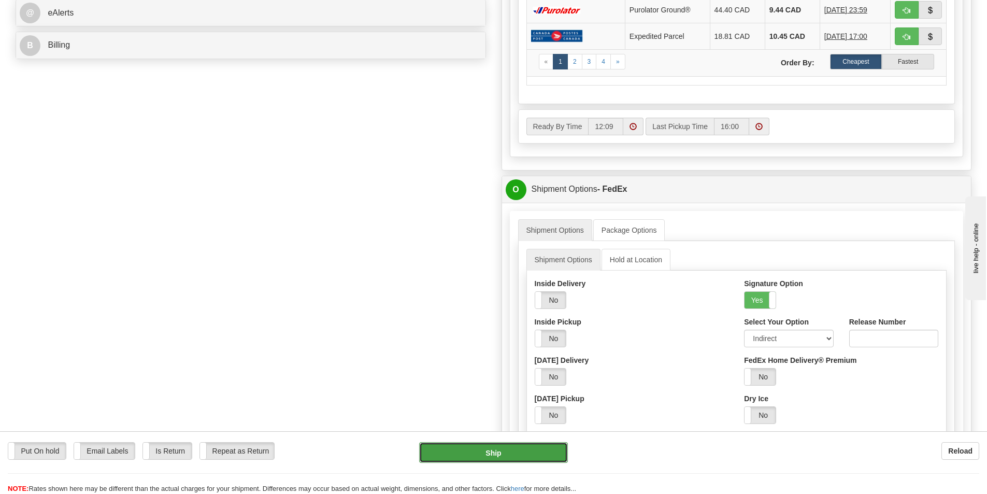
click at [472, 451] on button "Ship" at bounding box center [493, 452] width 149 height 21
type input "92"
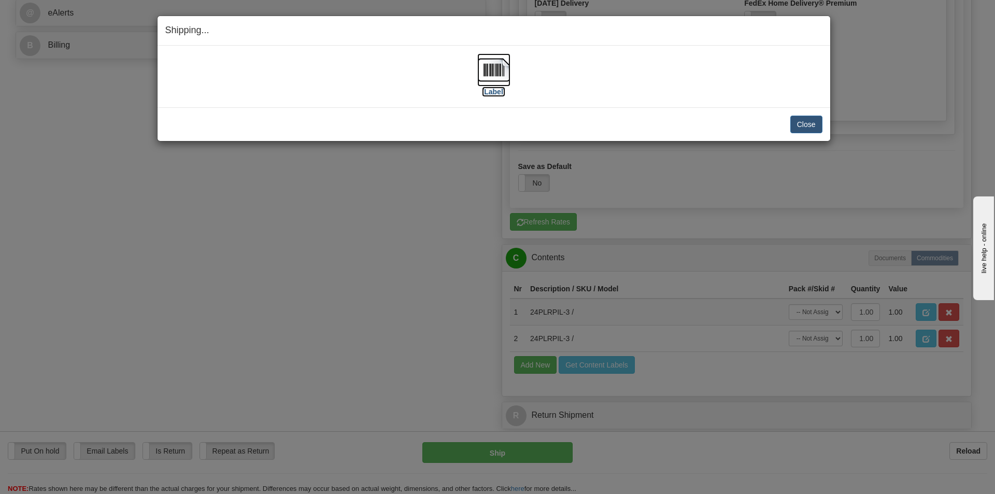
click at [493, 92] on label "[Label]" at bounding box center [494, 92] width 24 height 10
click at [811, 126] on button "Close" at bounding box center [806, 125] width 32 height 18
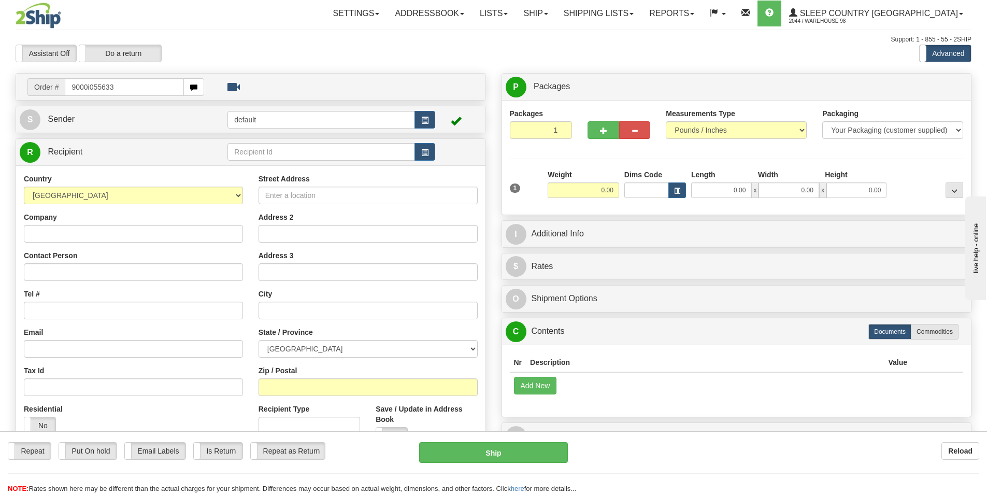
type input "9000i055633"
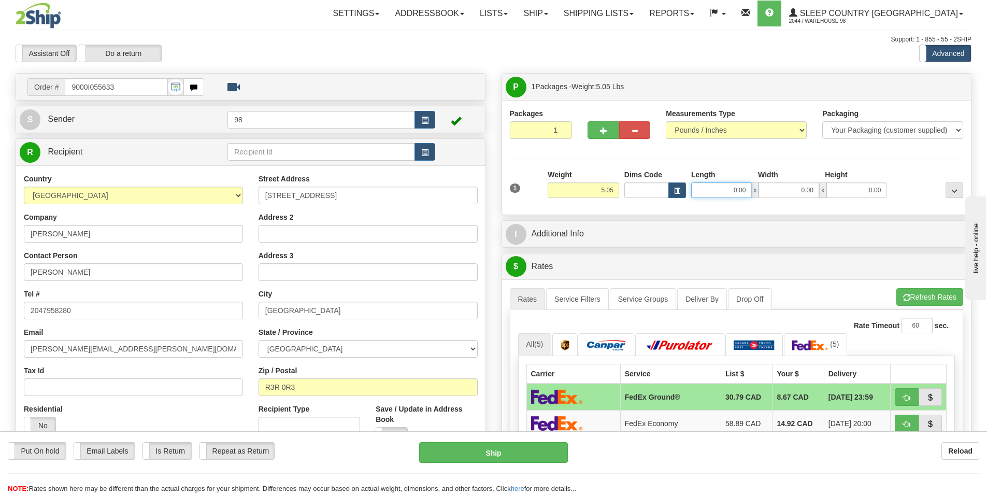
drag, startPoint x: 727, startPoint y: 189, endPoint x: 747, endPoint y: 185, distance: 20.6
click at [747, 185] on input "0.00" at bounding box center [721, 190] width 60 height 16
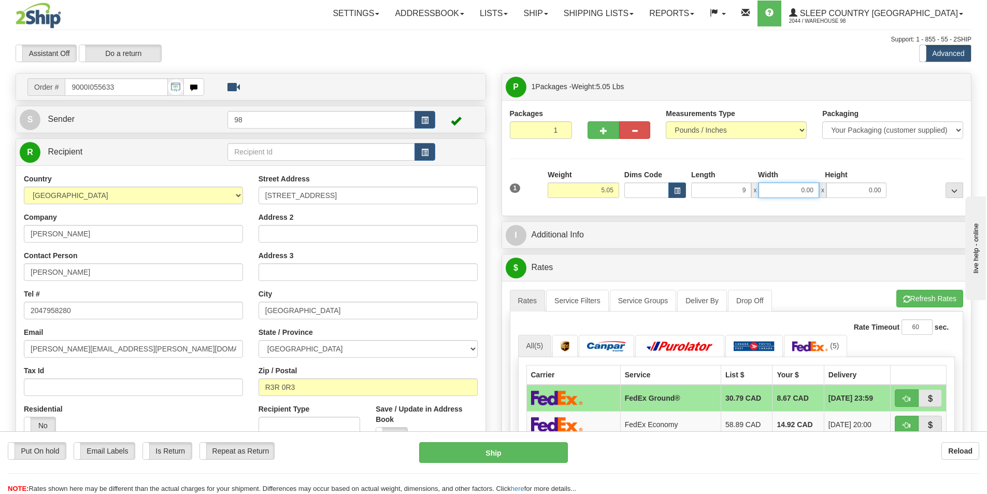
type input "9.00"
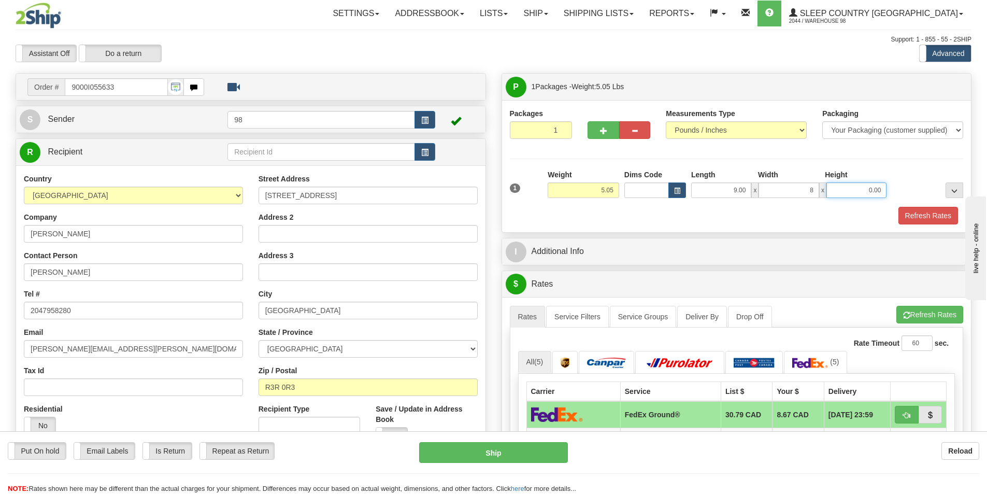
type input "8.00"
type input "16.50"
click at [935, 216] on button "Refresh Rates" at bounding box center [928, 216] width 60 height 18
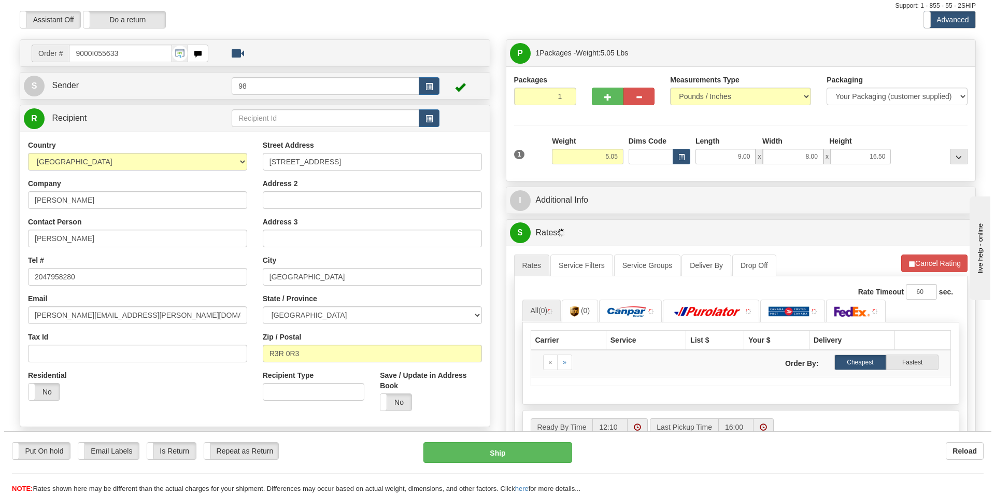
scroll to position [52, 0]
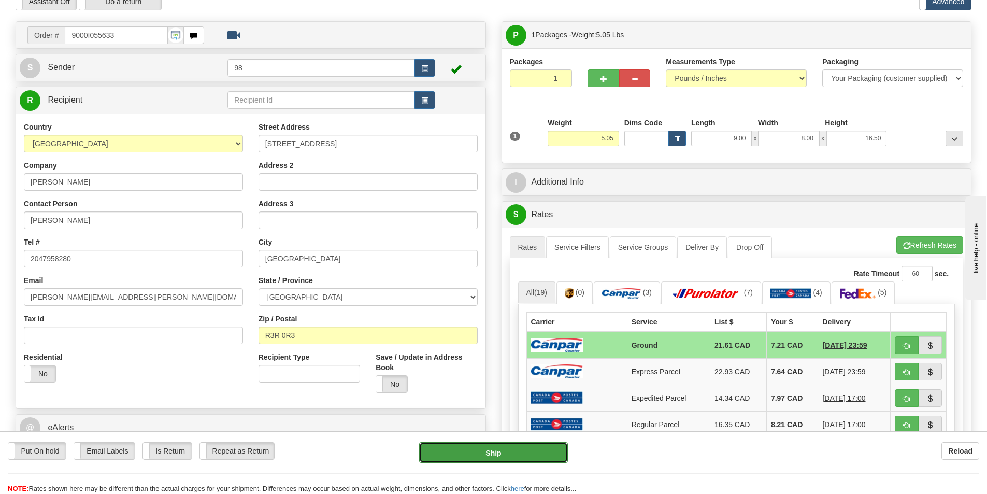
click at [471, 454] on button "Ship" at bounding box center [493, 452] width 149 height 21
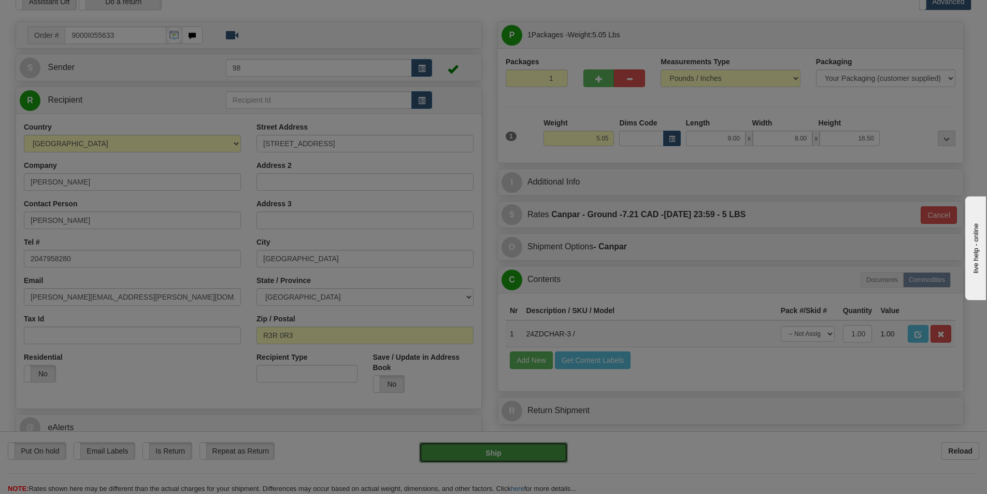
type input "1"
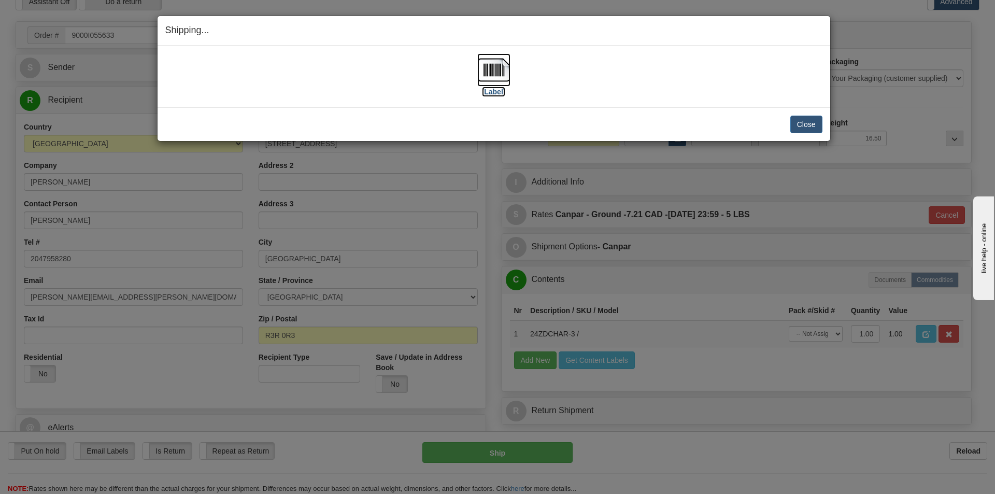
click at [493, 90] on label "[Label]" at bounding box center [494, 92] width 24 height 10
click at [796, 124] on button "Close" at bounding box center [806, 125] width 32 height 18
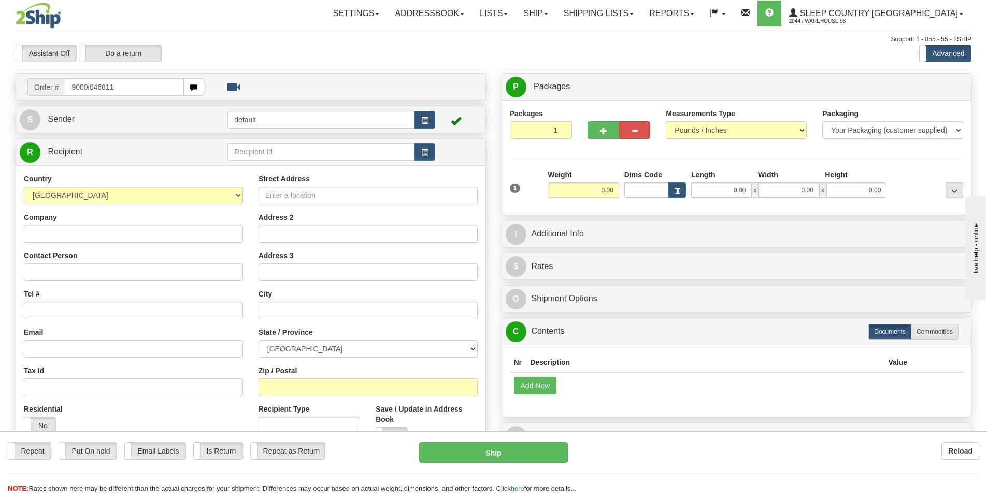
type input "9000i046811"
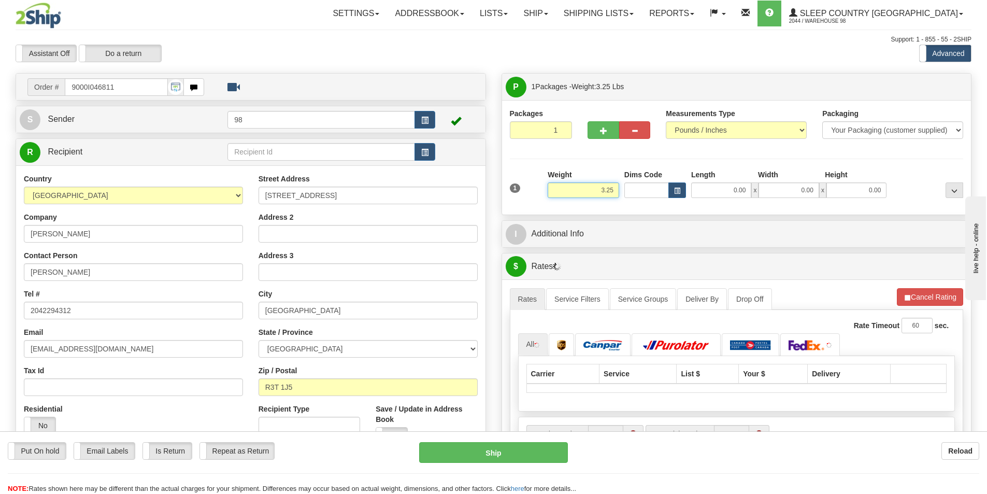
drag, startPoint x: 615, startPoint y: 186, endPoint x: 628, endPoint y: 186, distance: 12.4
click at [628, 186] on div "1 Weight 3.25 Dims Code 0.00" at bounding box center [736, 187] width 459 height 37
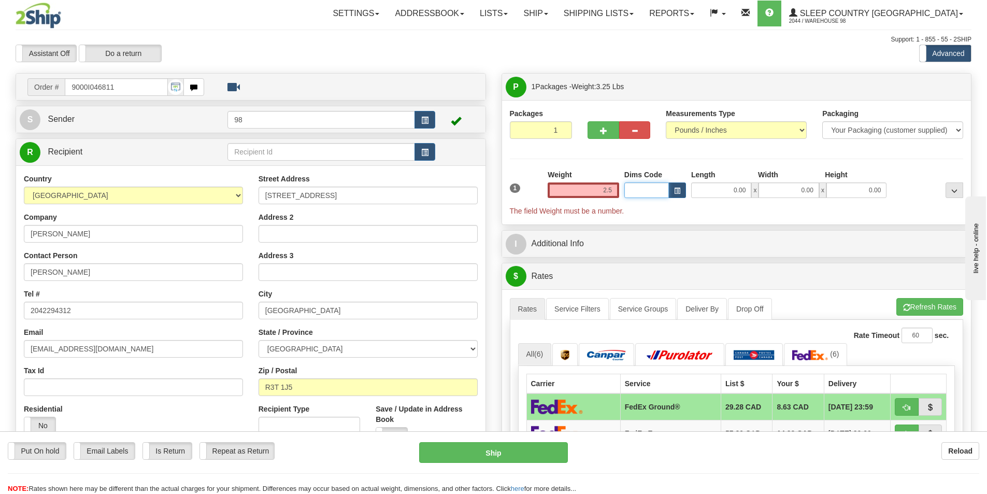
type input "2.50"
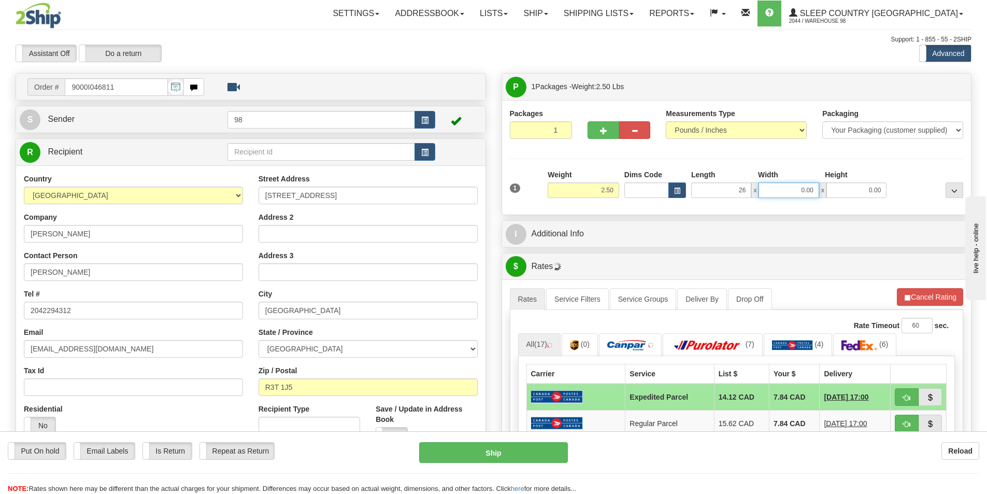
type input "26.00"
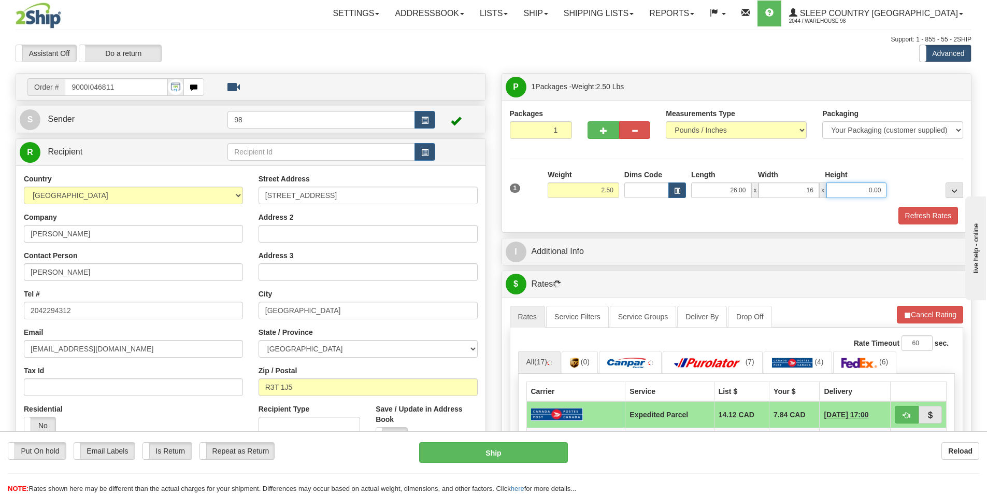
type input "16.00"
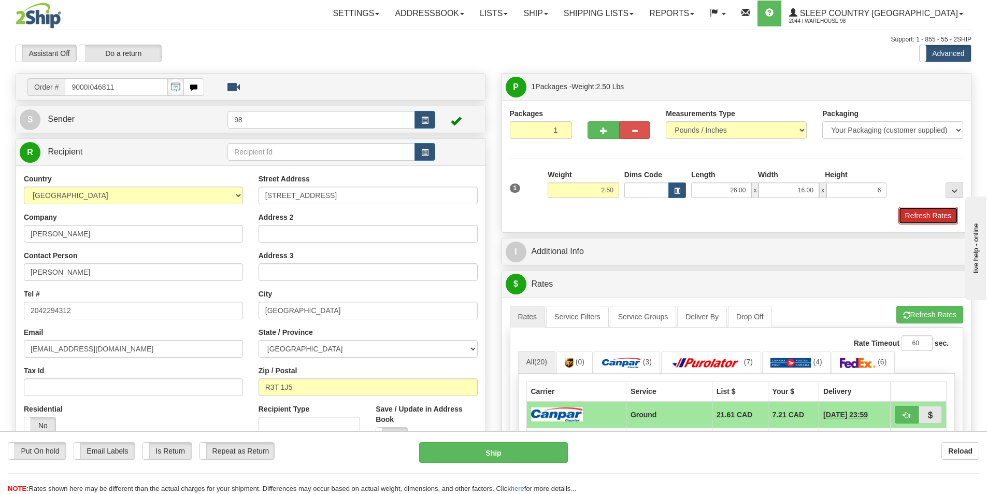
type input "6.00"
click at [938, 218] on button "Refresh Rates" at bounding box center [928, 216] width 60 height 18
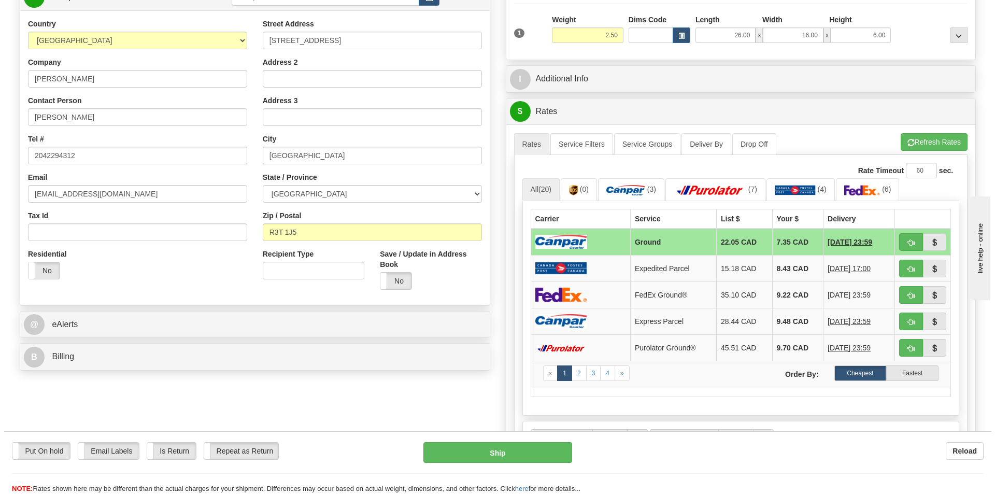
scroll to position [155, 0]
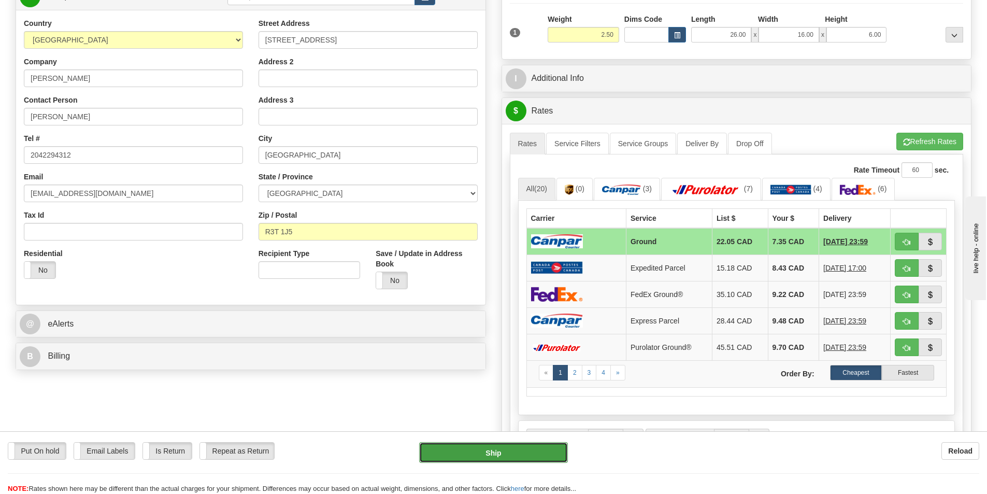
click at [472, 450] on button "Ship" at bounding box center [493, 452] width 149 height 21
type input "1"
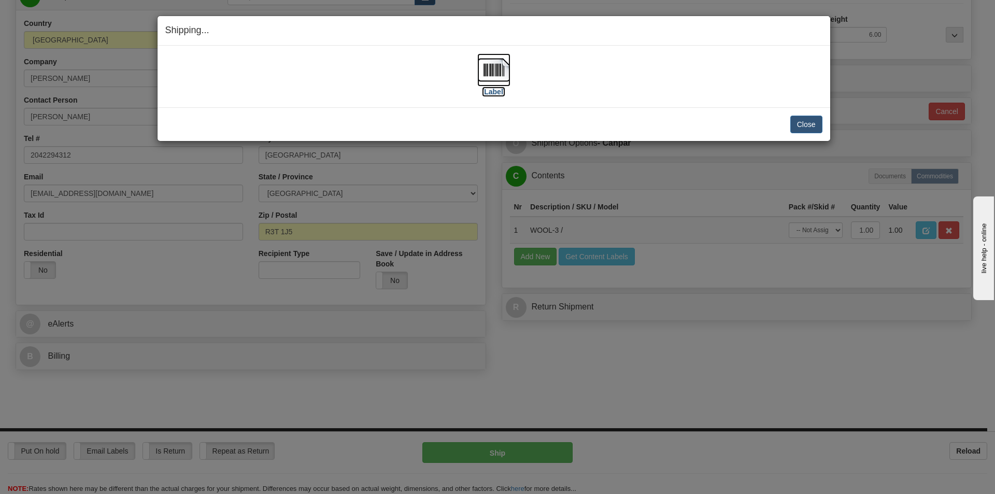
click at [491, 92] on label "[Label]" at bounding box center [494, 92] width 24 height 10
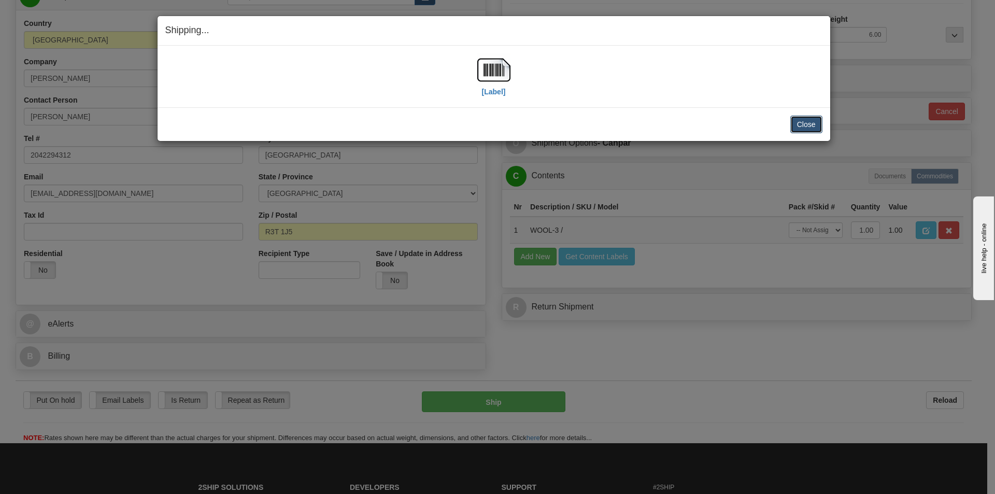
click at [805, 126] on button "Close" at bounding box center [806, 125] width 32 height 18
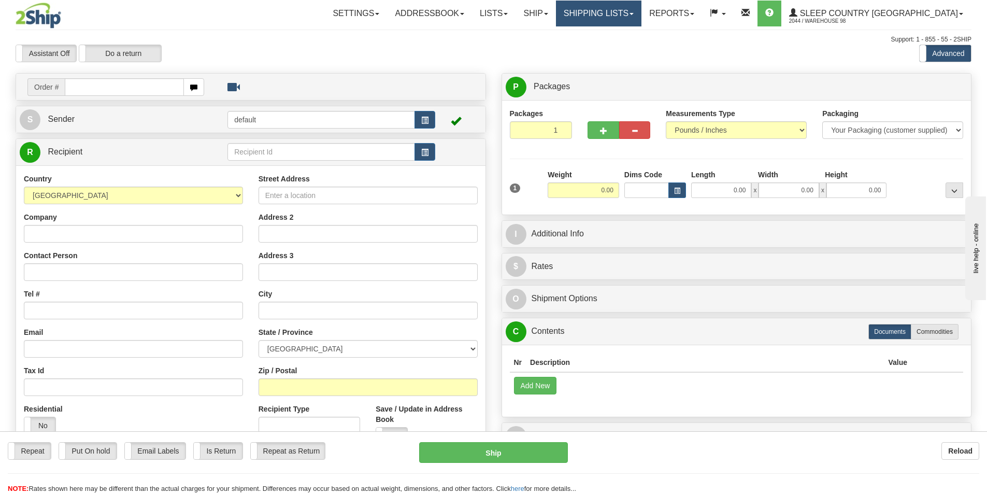
click at [641, 10] on link "Shipping lists" at bounding box center [598, 14] width 85 height 26
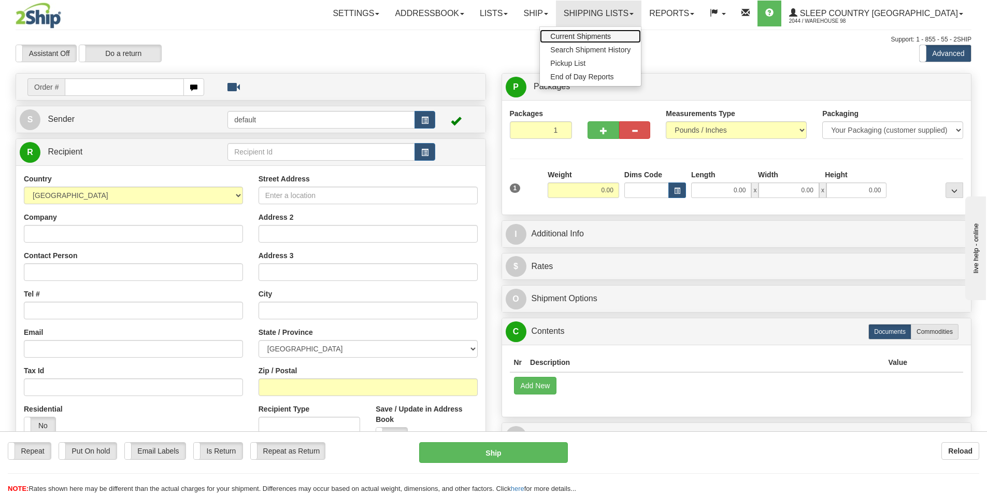
click at [611, 34] on span "Current Shipments" at bounding box center [580, 36] width 61 height 8
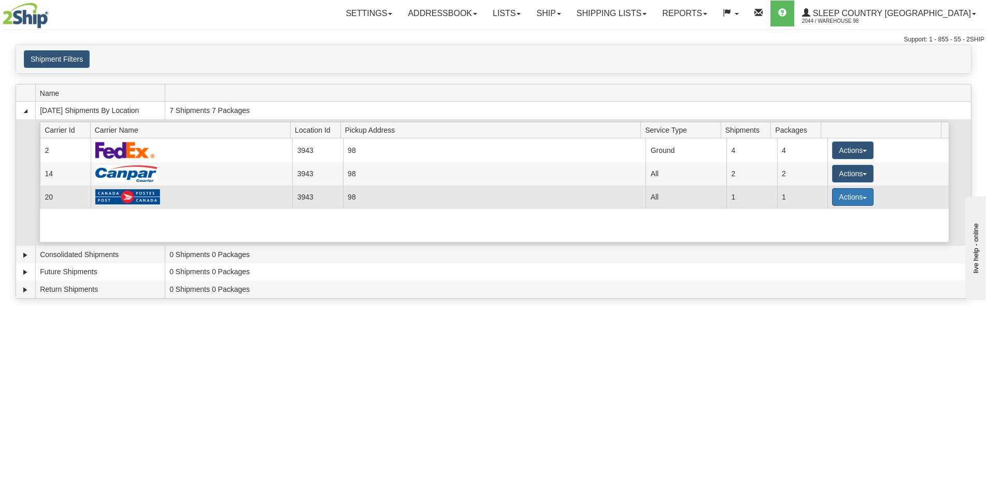
click at [862, 197] on span "button" at bounding box center [864, 198] width 4 height 2
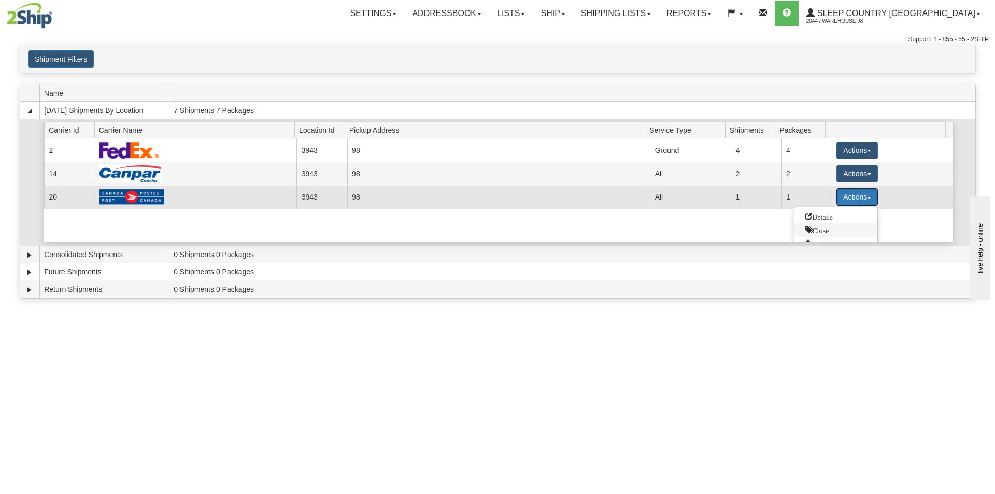
scroll to position [38, 0]
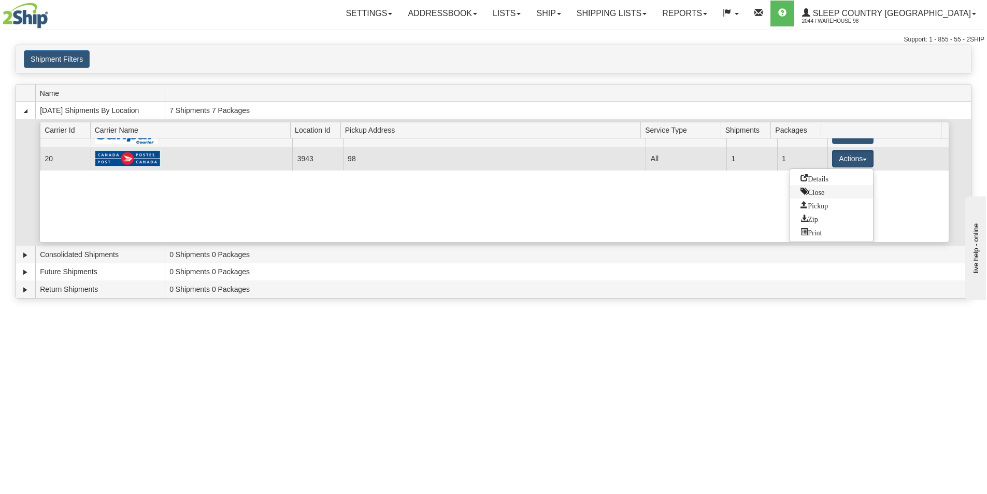
click at [820, 193] on span "Close" at bounding box center [812, 191] width 24 height 7
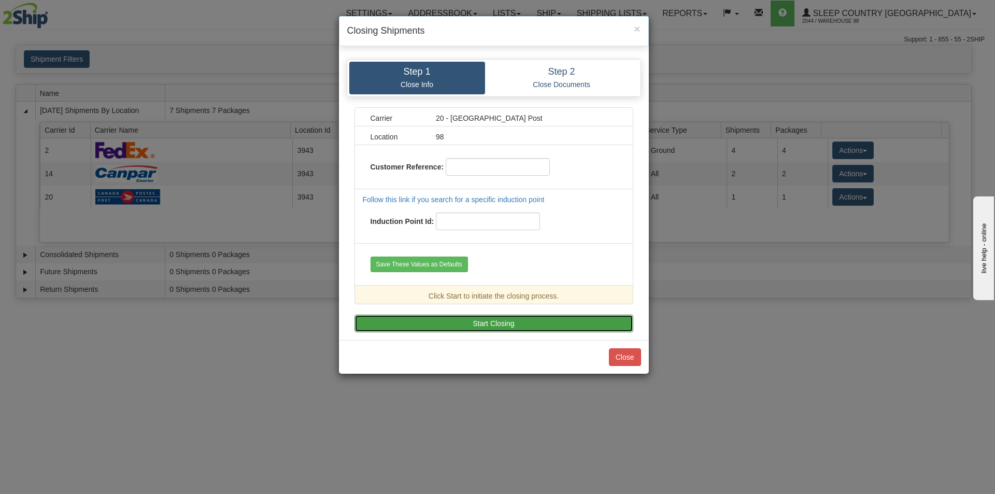
click at [487, 320] on button "Start Closing" at bounding box center [493, 323] width 279 height 18
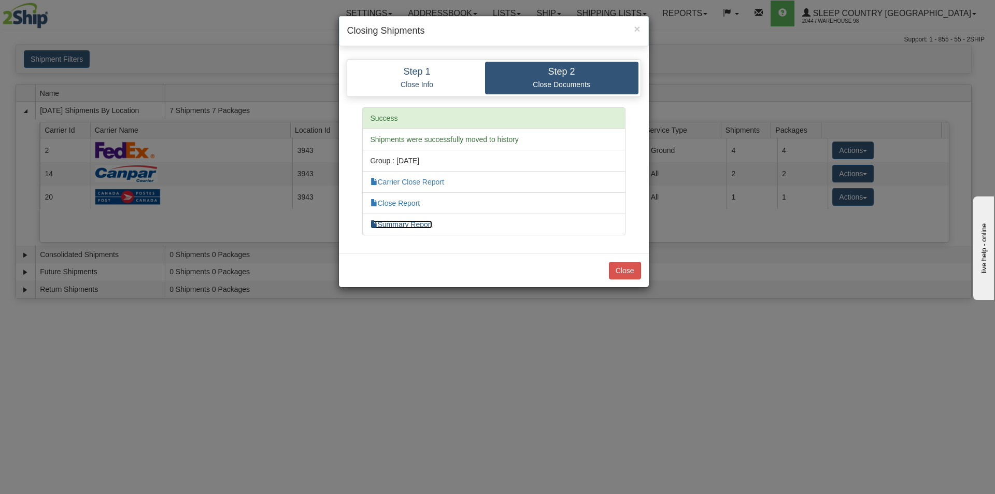
click at [393, 225] on link "Summary Report" at bounding box center [401, 224] width 62 height 8
click at [615, 271] on button "Close" at bounding box center [625, 271] width 32 height 18
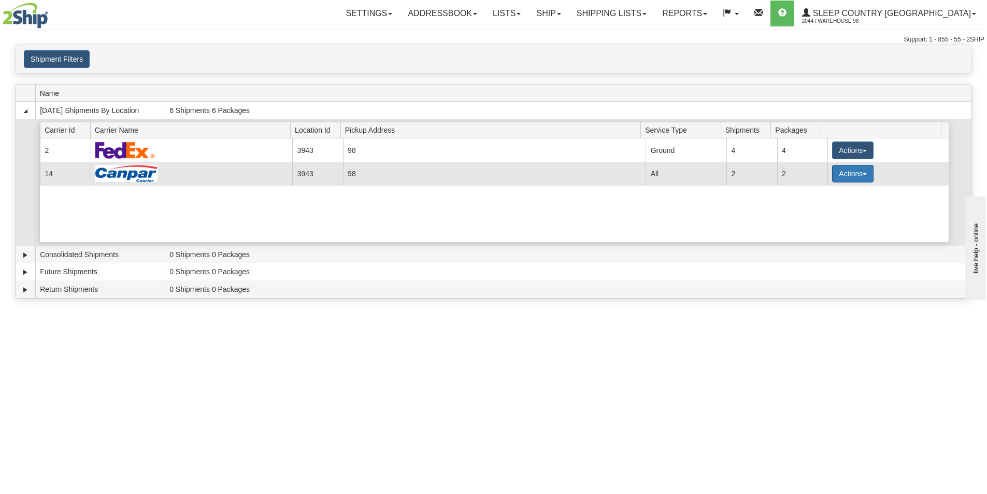
click at [862, 175] on span "button" at bounding box center [864, 174] width 4 height 2
click at [829, 210] on link "Close" at bounding box center [831, 206] width 83 height 13
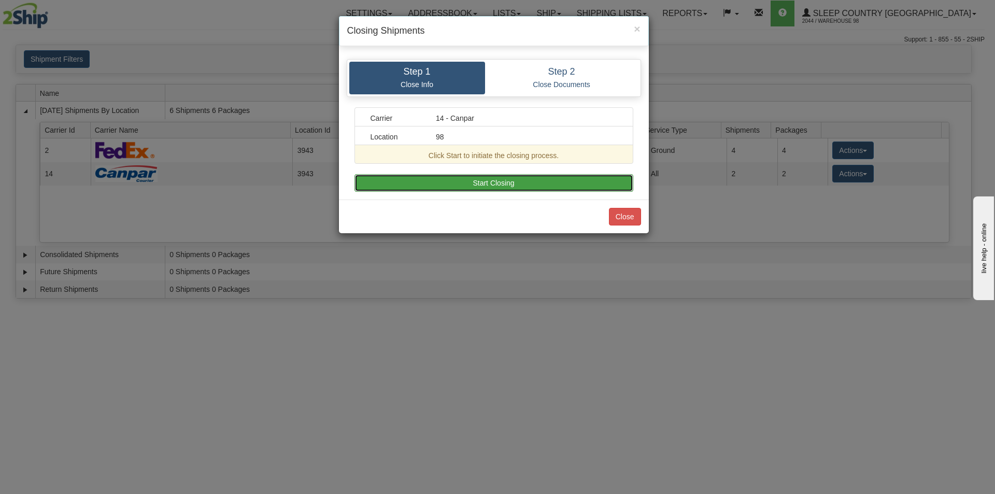
click at [521, 185] on button "Start Closing" at bounding box center [493, 183] width 279 height 18
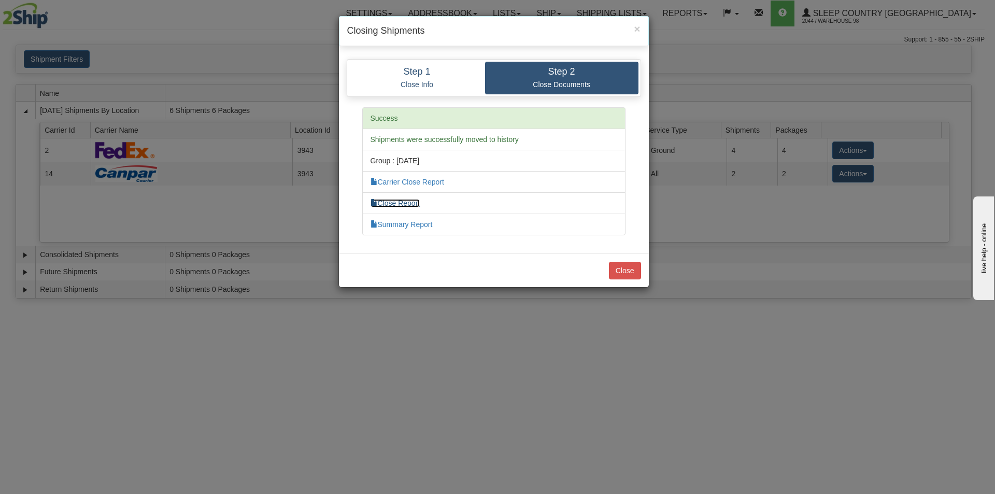
click at [398, 200] on link "Close Report" at bounding box center [395, 203] width 50 height 8
click at [621, 271] on button "Close" at bounding box center [625, 271] width 32 height 18
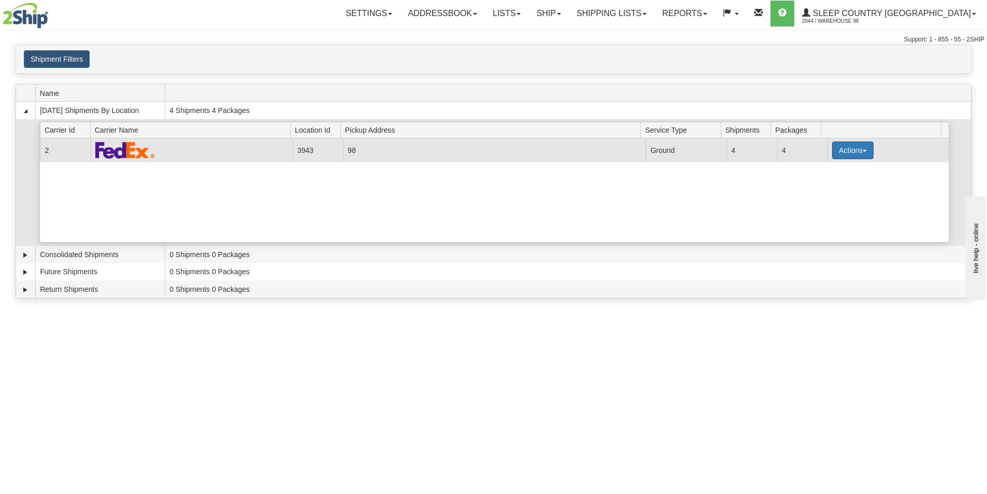
click at [862, 149] on button "Actions" at bounding box center [852, 150] width 41 height 18
click at [822, 186] on span "Close" at bounding box center [812, 182] width 24 height 7
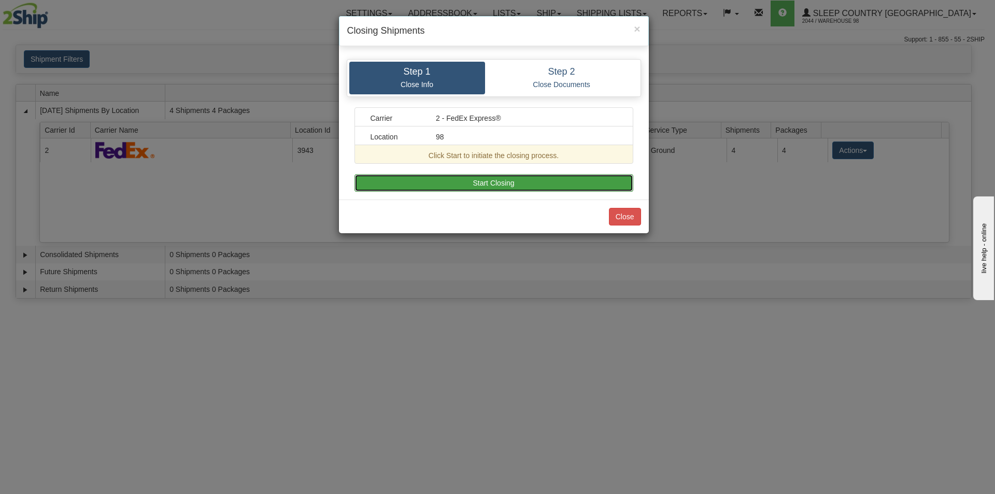
click at [507, 184] on button "Start Closing" at bounding box center [493, 183] width 279 height 18
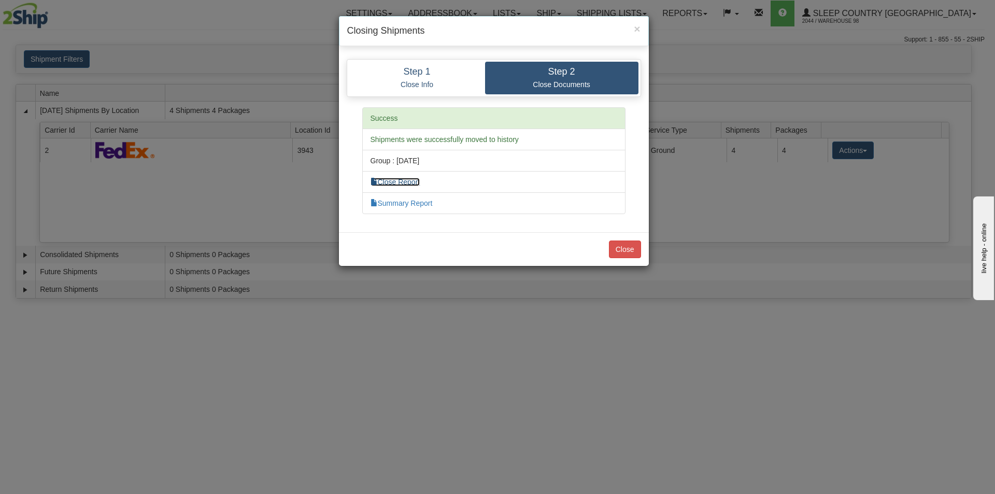
click at [409, 179] on link "Close Report" at bounding box center [395, 182] width 50 height 8
click at [618, 248] on button "Close" at bounding box center [625, 249] width 32 height 18
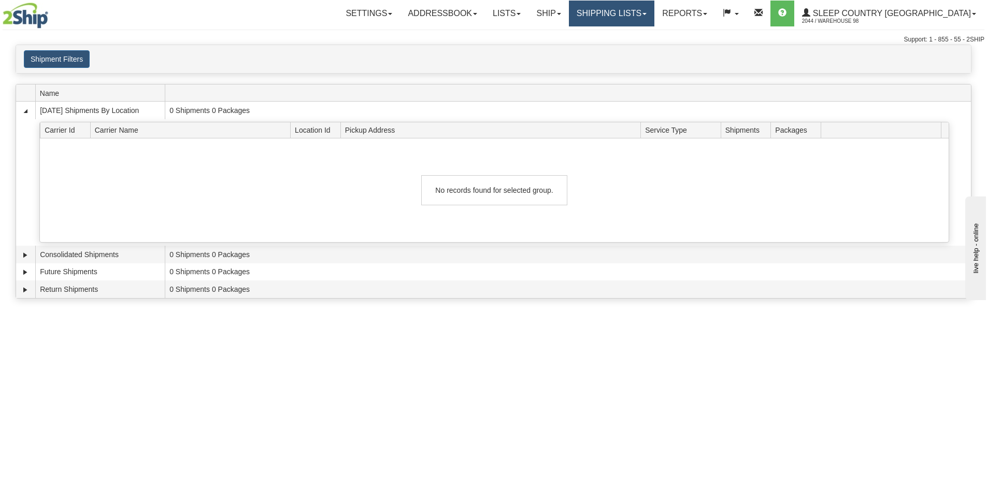
click at [646, 13] on span at bounding box center [644, 14] width 4 height 2
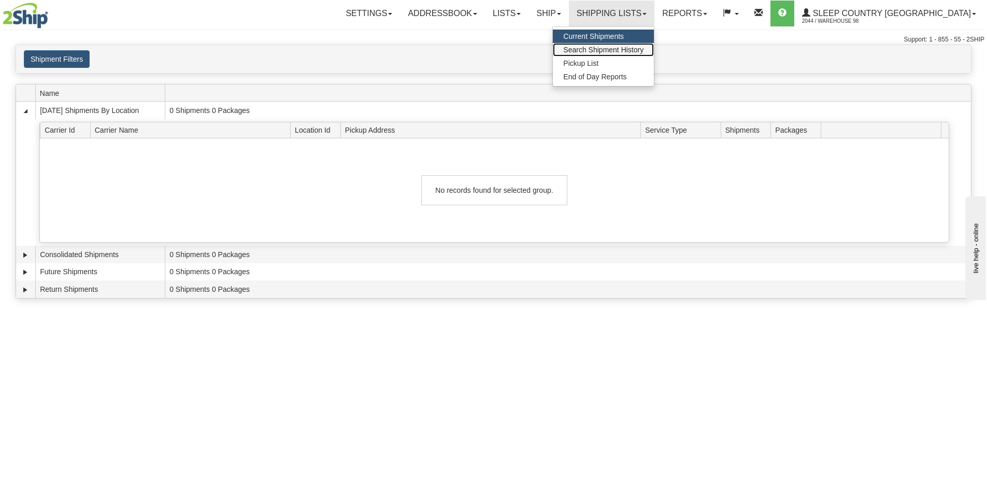
click at [627, 49] on span "Search Shipment History" at bounding box center [603, 50] width 80 height 8
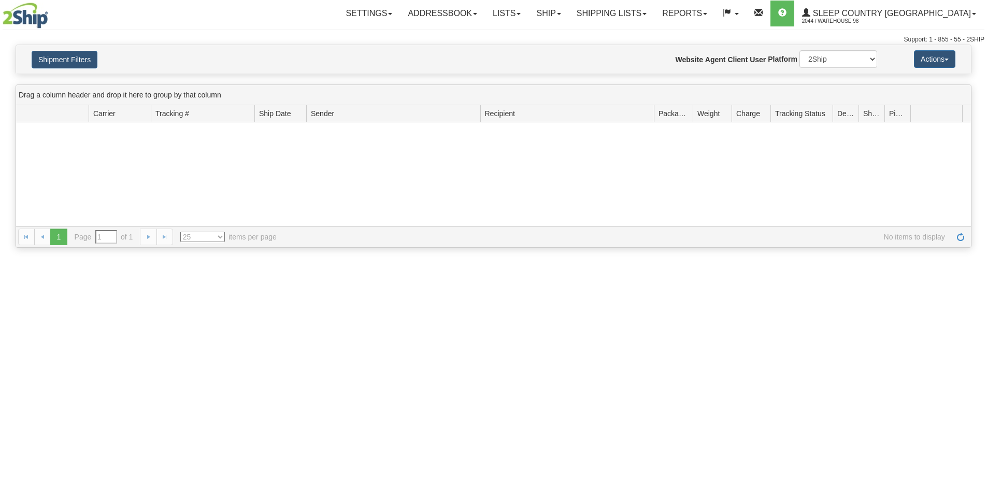
type input "From [DATE] To [DATE]"
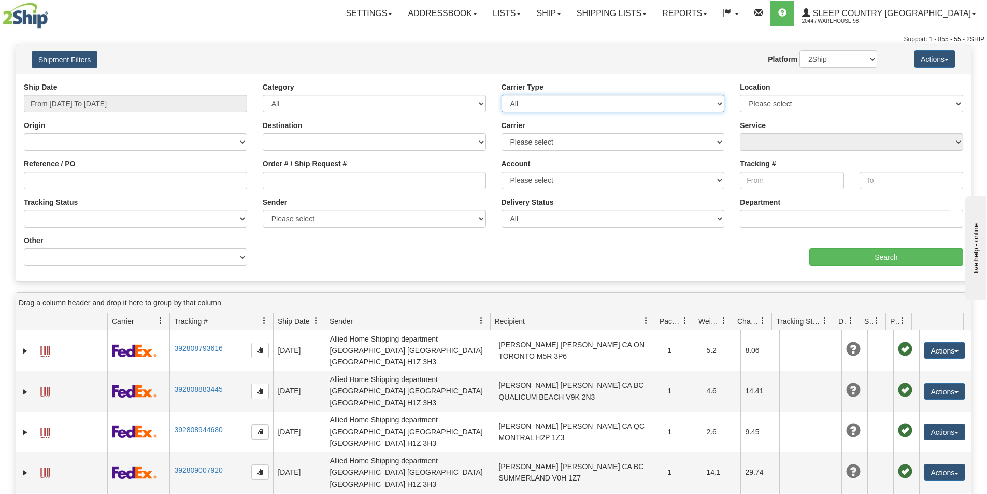
click at [716, 106] on select "All Most Common Small Package (Parcel / Courier) International Less Than Truckl…" at bounding box center [612, 104] width 223 height 18
click at [712, 102] on select "All Most Common Small Package (Parcel / Courier) International Less Than Truckl…" at bounding box center [612, 104] width 223 height 18
click at [811, 102] on select "Please select 98 REFF IMRU DUVET" at bounding box center [851, 104] width 223 height 18
select select "3943"
click at [740, 95] on select "Please select 98 REFF IMRU DUVET" at bounding box center [851, 104] width 223 height 18
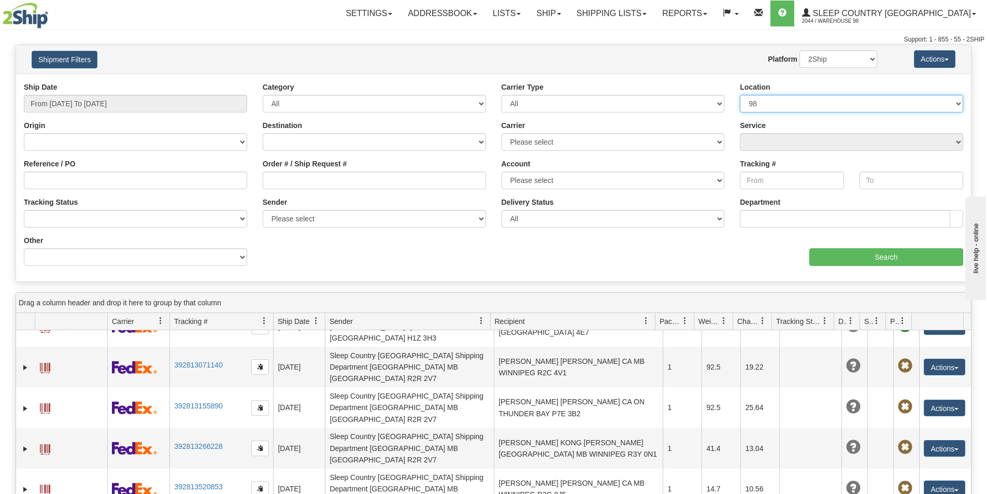
scroll to position [207, 0]
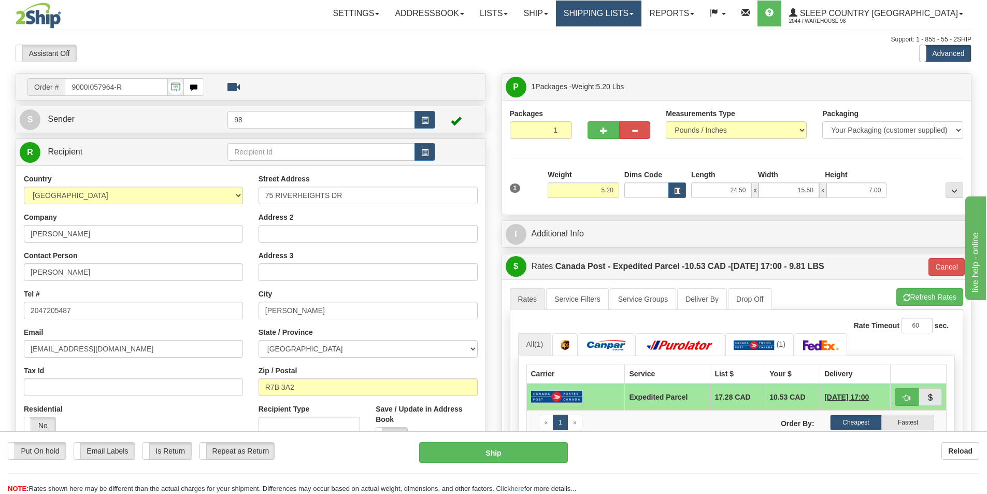
click at [633, 13] on span at bounding box center [631, 14] width 4 height 2
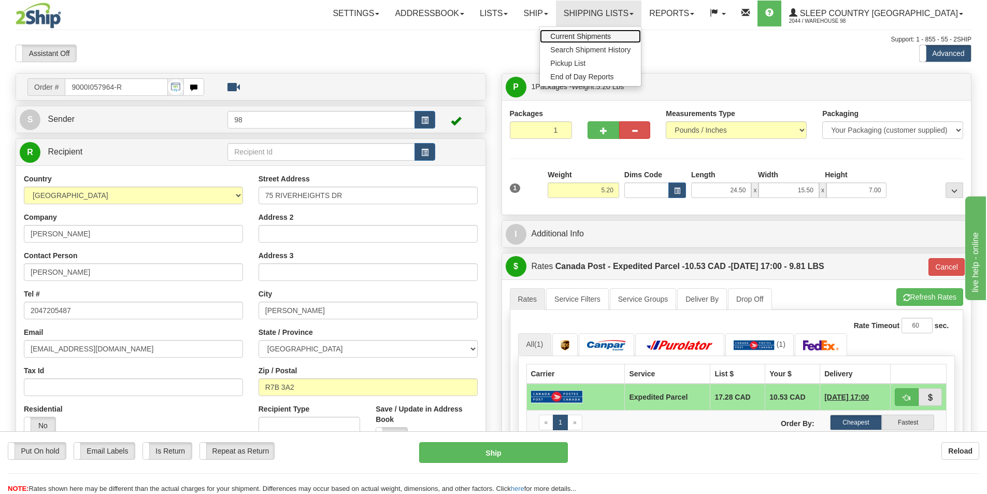
click at [611, 36] on span "Current Shipments" at bounding box center [580, 36] width 61 height 8
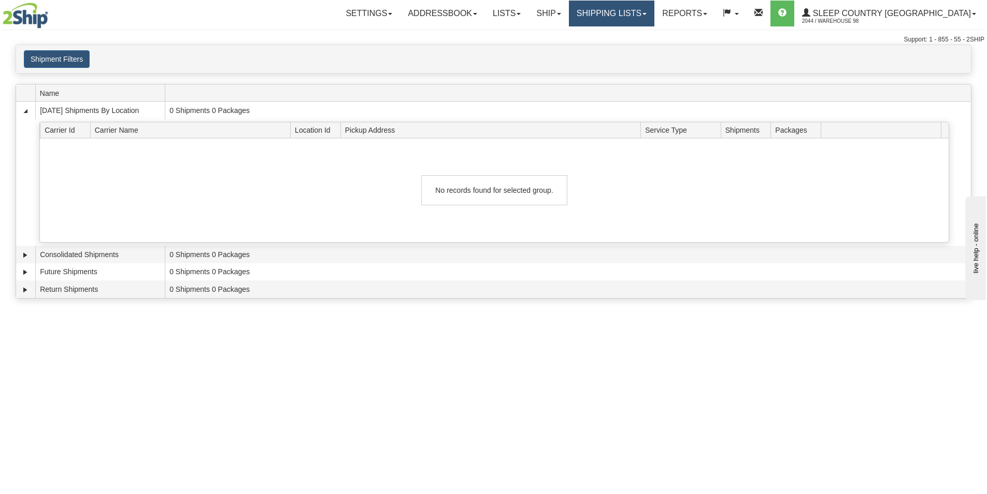
click at [646, 14] on span at bounding box center [644, 14] width 4 height 2
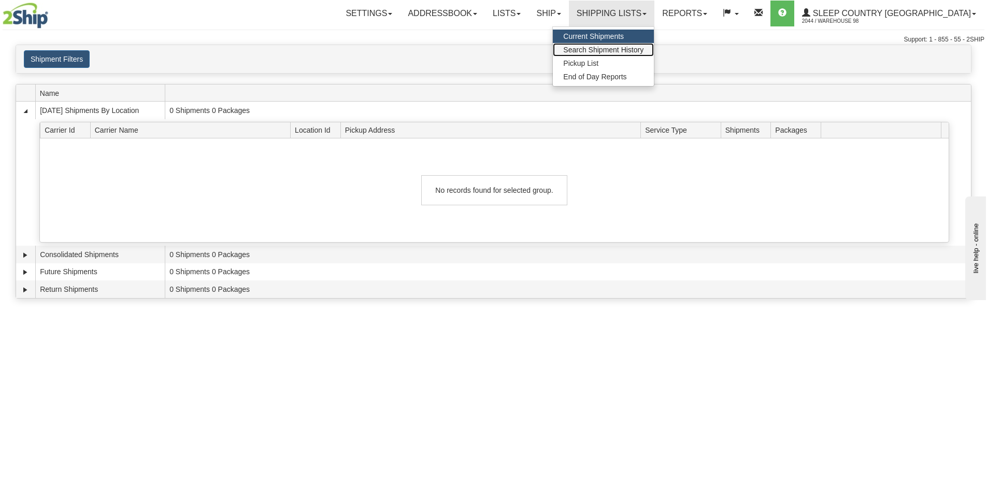
click at [625, 46] on span "Search Shipment History" at bounding box center [603, 50] width 80 height 8
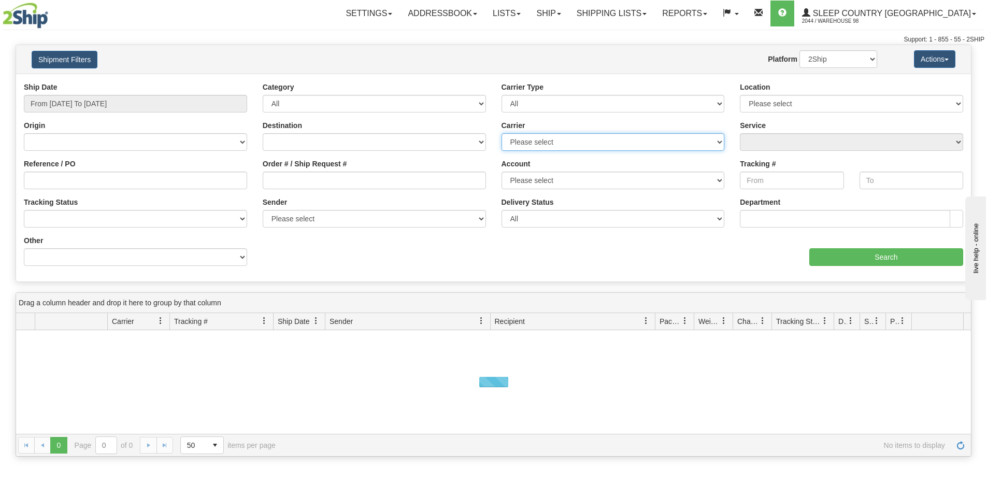
click at [610, 137] on select "Please select Canada Post Canpar FedEx Express® My Carrier Purolator UPS" at bounding box center [612, 142] width 223 height 18
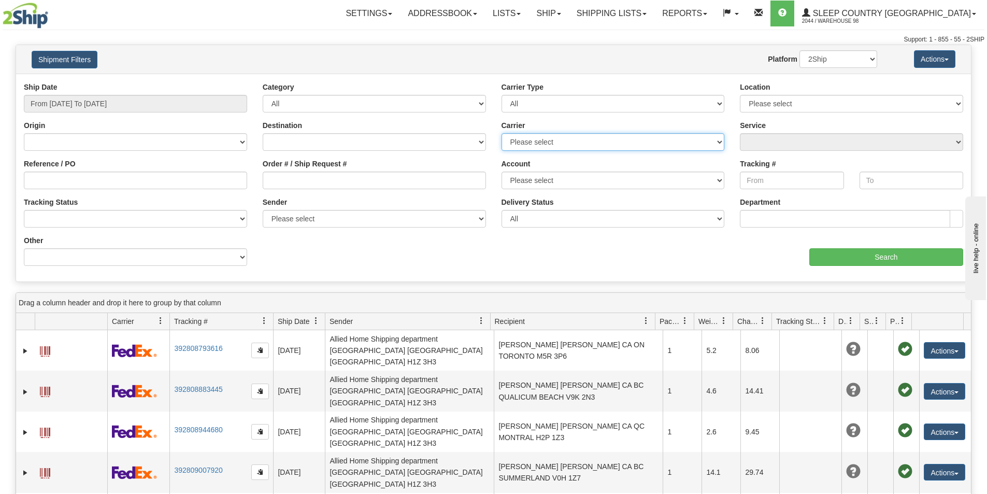
select select "20"
click at [501, 133] on select "Please select Canada Post Canpar FedEx Express® My Carrier Purolator UPS" at bounding box center [612, 142] width 223 height 18
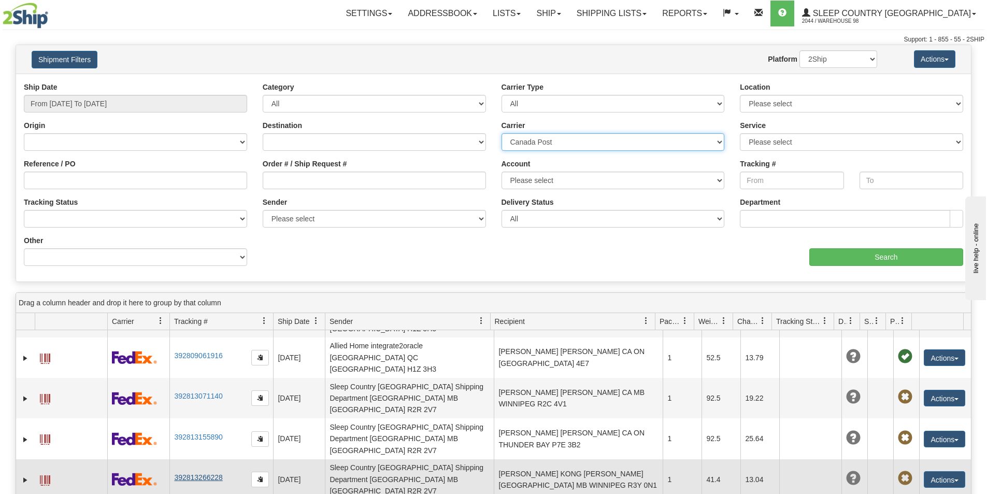
scroll to position [207, 0]
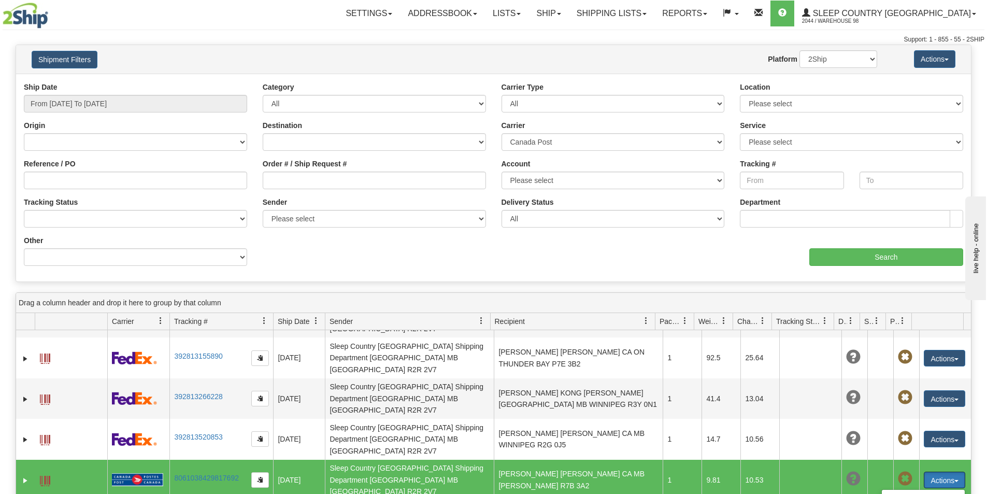
scroll to position [259, 0]
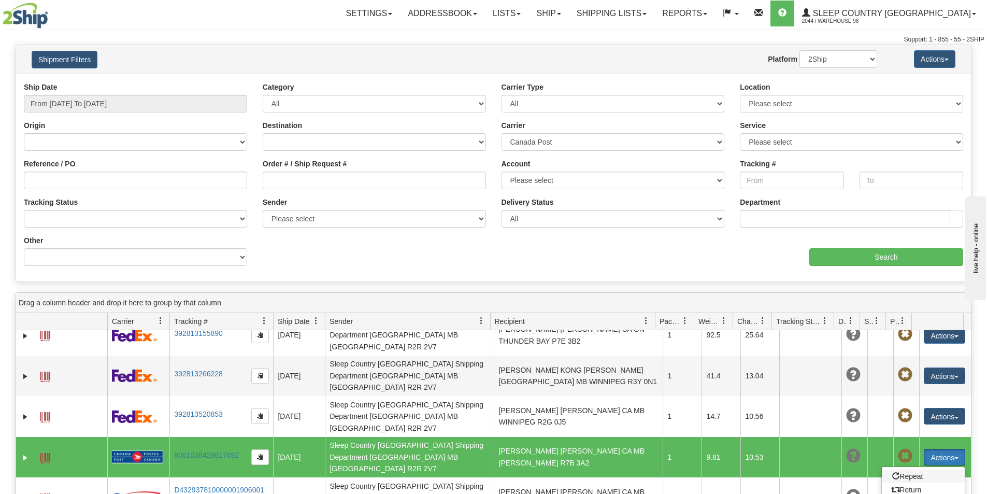
click at [892, 472] on span at bounding box center [895, 475] width 7 height 7
